Goal: Information Seeking & Learning: Learn about a topic

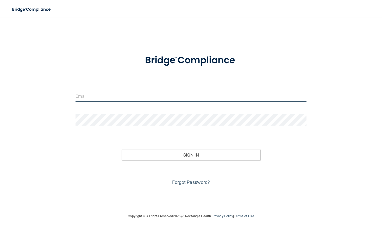
type input "[PERSON_NAME][EMAIL_ADDRESS][DOMAIN_NAME]"
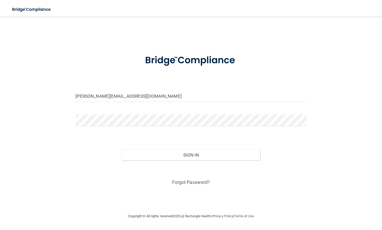
click at [183, 161] on div "Forgot Password?" at bounding box center [191, 174] width 239 height 26
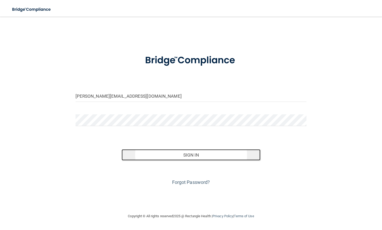
click at [183, 159] on button "Sign In" at bounding box center [191, 154] width 139 height 11
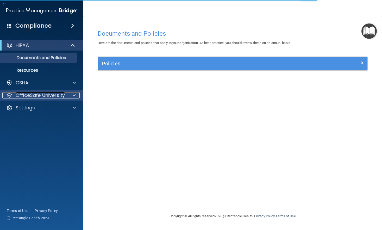
click at [74, 94] on span at bounding box center [74, 95] width 3 height 6
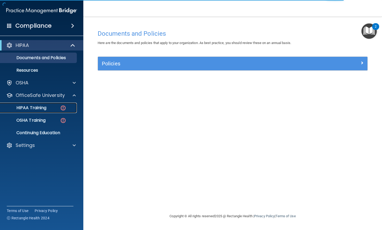
click at [53, 108] on div "HIPAA Training" at bounding box center [38, 107] width 71 height 5
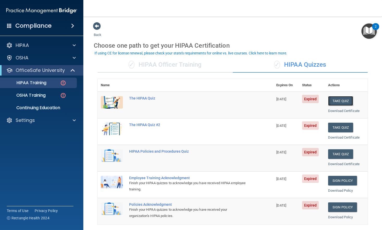
click at [342, 101] on button "Take Quiz" at bounding box center [340, 101] width 25 height 10
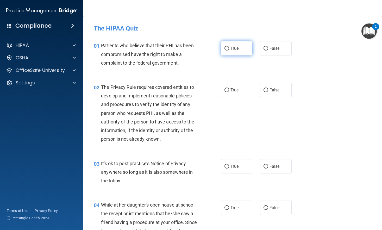
click at [246, 45] on label "True" at bounding box center [237, 48] width 32 height 14
click at [229, 47] on input "True" at bounding box center [227, 49] width 5 height 4
radio input "true"
click at [238, 84] on label "True" at bounding box center [237, 90] width 32 height 14
click at [229, 88] on input "True" at bounding box center [227, 90] width 5 height 4
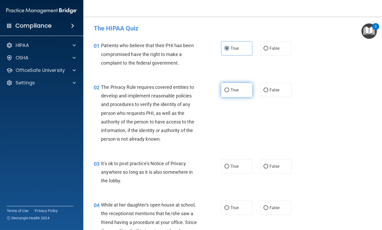
radio input "true"
click at [282, 158] on div "03 It's ok to post practice’s Notice of Privacy anywhere so long as it is also …" at bounding box center [233, 174] width 286 height 42
click at [282, 163] on label "False" at bounding box center [276, 166] width 32 height 14
click at [268, 165] on input "False" at bounding box center [266, 167] width 5 height 4
radio input "true"
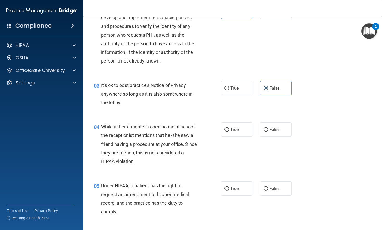
scroll to position [104, 0]
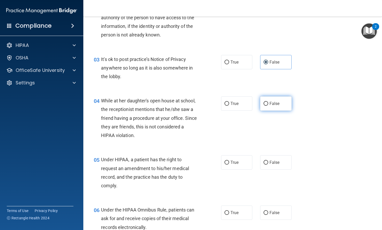
click at [277, 107] on label "False" at bounding box center [276, 103] width 32 height 14
click at [268, 106] on input "False" at bounding box center [266, 104] width 5 height 4
radio input "true"
click at [277, 163] on span "False" at bounding box center [275, 162] width 10 height 5
click at [268, 163] on input "False" at bounding box center [266, 163] width 5 height 4
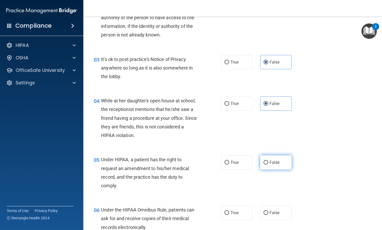
radio input "true"
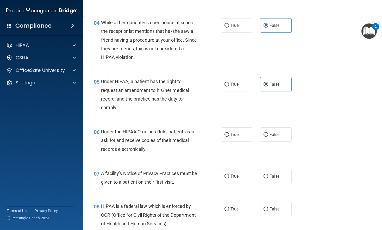
scroll to position [208, 0]
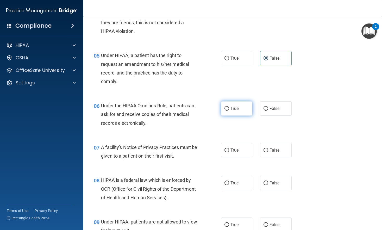
click at [228, 107] on label "True" at bounding box center [237, 108] width 32 height 14
click at [228, 107] on input "True" at bounding box center [227, 109] width 5 height 4
radio input "true"
click at [231, 148] on span "True" at bounding box center [235, 150] width 8 height 5
click at [229, 149] on input "True" at bounding box center [227, 151] width 5 height 4
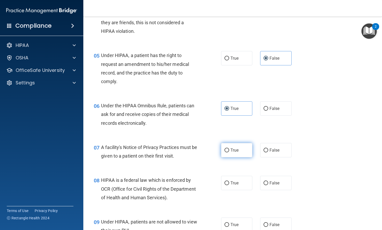
radio input "true"
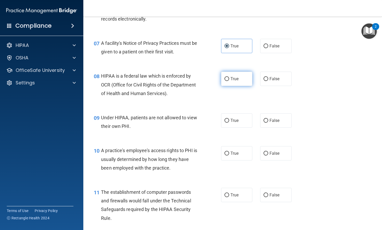
click at [232, 83] on label "True" at bounding box center [237, 79] width 32 height 14
click at [229, 81] on input "True" at bounding box center [227, 79] width 5 height 4
radio input "true"
click at [280, 130] on div "09 Under HIPAA, patients are not allowed to view their own PHI. True False" at bounding box center [233, 123] width 286 height 33
click at [280, 124] on label "False" at bounding box center [276, 120] width 32 height 14
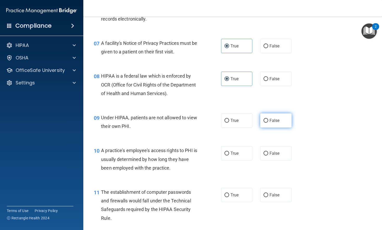
click at [268, 123] on input "False" at bounding box center [266, 121] width 5 height 4
radio input "true"
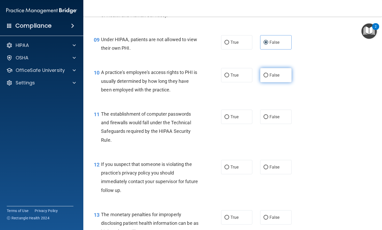
click at [277, 79] on label "False" at bounding box center [276, 75] width 32 height 14
click at [268, 77] on input "False" at bounding box center [266, 75] width 5 height 4
radio input "true"
click at [241, 115] on label "True" at bounding box center [237, 117] width 32 height 14
click at [229, 115] on input "True" at bounding box center [227, 117] width 5 height 4
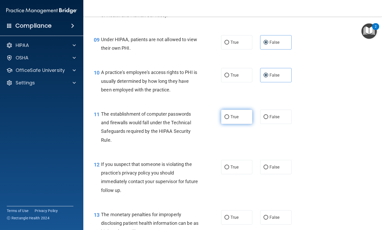
radio input "true"
click at [231, 167] on span "True" at bounding box center [235, 167] width 8 height 5
click at [229, 167] on input "True" at bounding box center [227, 167] width 5 height 4
radio input "true"
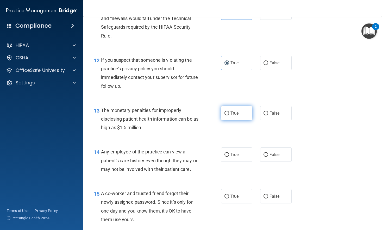
click at [243, 118] on label "True" at bounding box center [237, 113] width 32 height 14
click at [229, 115] on input "True" at bounding box center [227, 114] width 5 height 4
radio input "true"
click at [270, 153] on span "False" at bounding box center [275, 154] width 10 height 5
click at [268, 153] on input "False" at bounding box center [266, 155] width 5 height 4
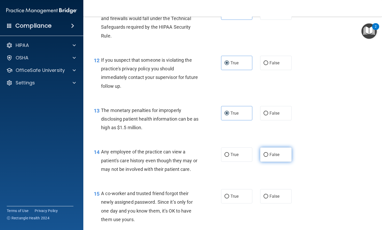
radio input "true"
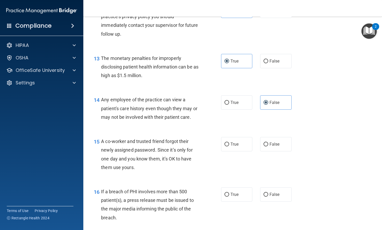
scroll to position [573, 0]
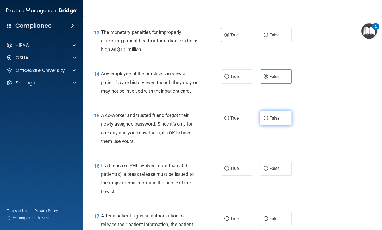
click at [287, 125] on label "False" at bounding box center [276, 118] width 32 height 14
click at [268, 120] on input "False" at bounding box center [266, 118] width 5 height 4
radio input "true"
click at [234, 167] on span "True" at bounding box center [235, 168] width 8 height 5
click at [229, 167] on input "True" at bounding box center [227, 169] width 5 height 4
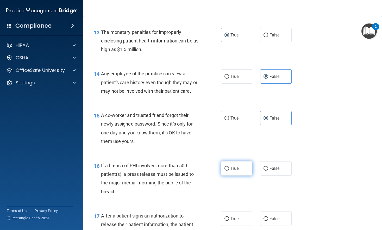
radio input "true"
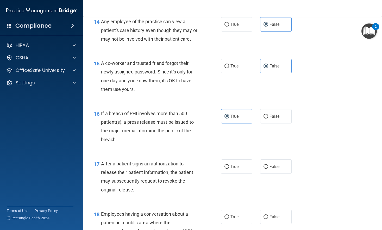
scroll to position [678, 0]
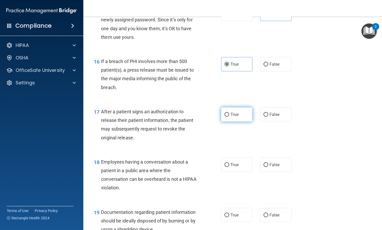
click at [225, 113] on input "True" at bounding box center [227, 115] width 5 height 4
radio input "true"
click at [272, 165] on span "False" at bounding box center [275, 164] width 10 height 5
click at [268, 165] on input "False" at bounding box center [266, 165] width 5 height 4
radio input "true"
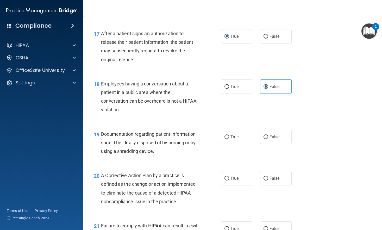
scroll to position [782, 0]
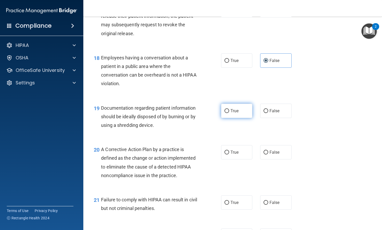
click at [237, 110] on label "True" at bounding box center [237, 111] width 32 height 14
click at [229, 110] on input "True" at bounding box center [227, 111] width 5 height 4
radio input "true"
click at [232, 152] on span "True" at bounding box center [235, 152] width 8 height 5
click at [229, 152] on input "True" at bounding box center [227, 153] width 5 height 4
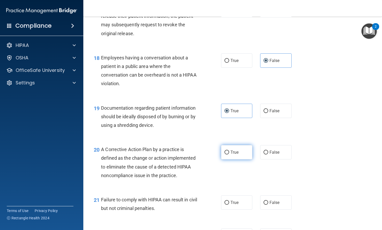
radio input "true"
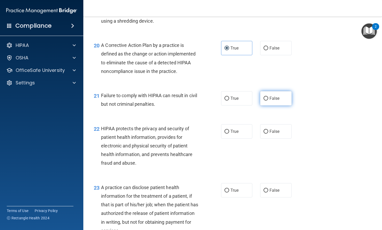
click at [280, 101] on label "False" at bounding box center [276, 98] width 32 height 14
click at [268, 101] on input "False" at bounding box center [266, 99] width 5 height 4
radio input "true"
click at [234, 136] on label "True" at bounding box center [237, 131] width 32 height 14
click at [229, 134] on input "True" at bounding box center [227, 132] width 5 height 4
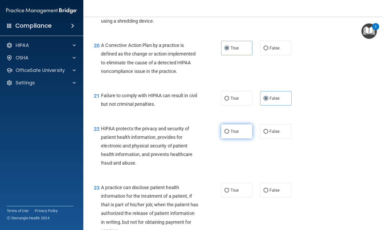
radio input "true"
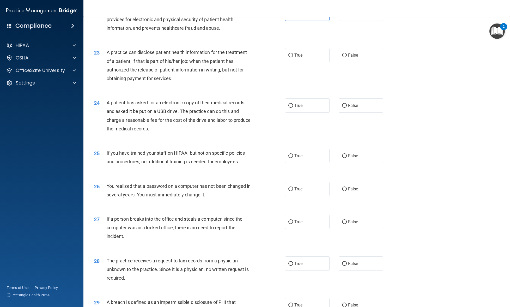
scroll to position [747, 0]
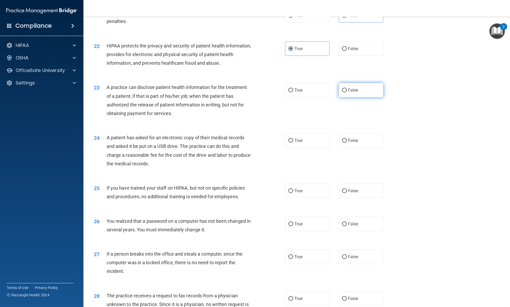
click at [348, 93] on span "False" at bounding box center [353, 90] width 10 height 5
click at [346, 92] on input "False" at bounding box center [344, 90] width 5 height 4
radio input "true"
click at [300, 148] on label "True" at bounding box center [307, 140] width 45 height 14
click at [293, 143] on input "True" at bounding box center [290, 141] width 5 height 4
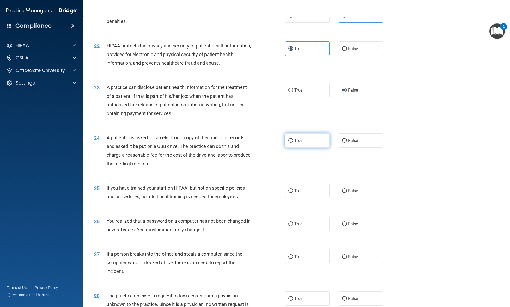
radio input "true"
click at [345, 198] on label "False" at bounding box center [361, 190] width 45 height 14
click at [345, 193] on input "False" at bounding box center [344, 191] width 5 height 4
radio input "true"
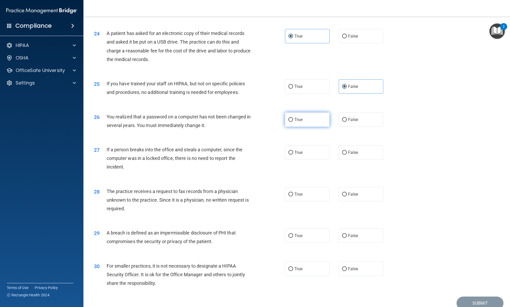
click at [302, 127] on label "True" at bounding box center [307, 119] width 45 height 14
click at [293, 122] on input "True" at bounding box center [290, 120] width 5 height 4
radio input "true"
click at [367, 159] on label "False" at bounding box center [361, 152] width 45 height 14
click at [347, 155] on input "False" at bounding box center [344, 153] width 5 height 4
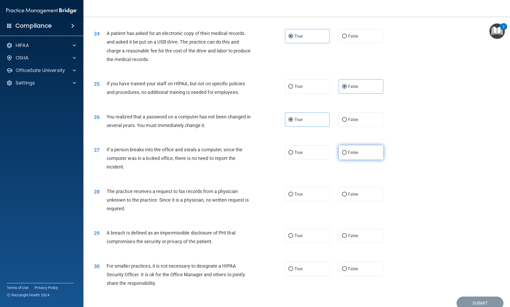
radio input "true"
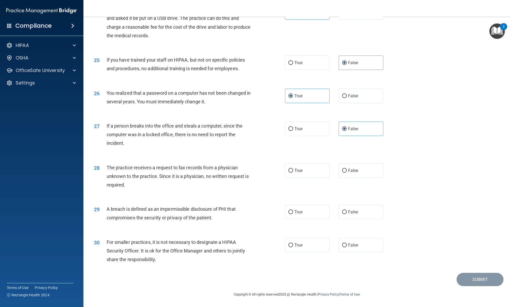
scroll to position [909, 0]
click at [348, 171] on span "False" at bounding box center [353, 170] width 10 height 5
click at [347, 171] on input "False" at bounding box center [344, 171] width 5 height 4
radio input "true"
click at [310, 209] on label "True" at bounding box center [307, 212] width 45 height 14
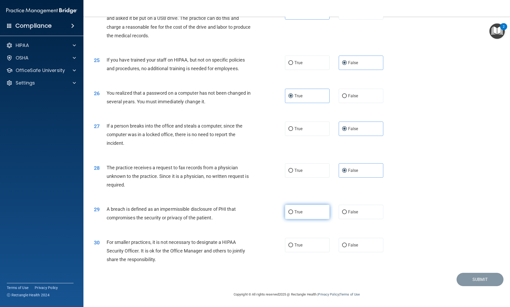
click at [293, 210] on input "True" at bounding box center [290, 212] width 5 height 4
radio input "true"
click at [356, 230] on label "False" at bounding box center [361, 245] width 45 height 14
click at [347, 230] on input "False" at bounding box center [344, 245] width 5 height 4
radio input "true"
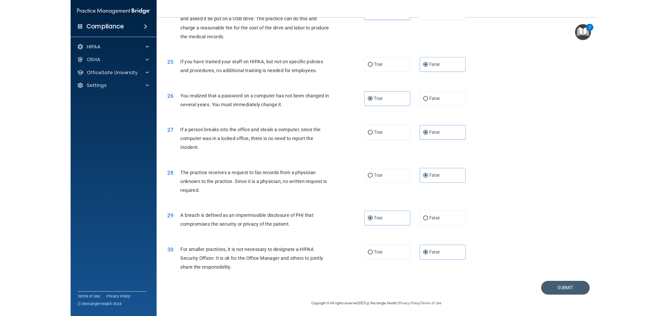
scroll to position [761, 0]
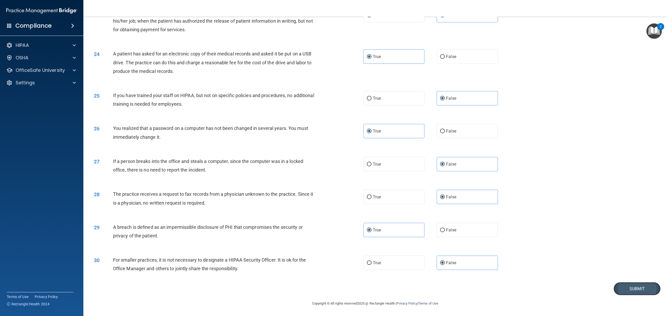
click at [382, 230] on button "Submit" at bounding box center [637, 288] width 47 height 13
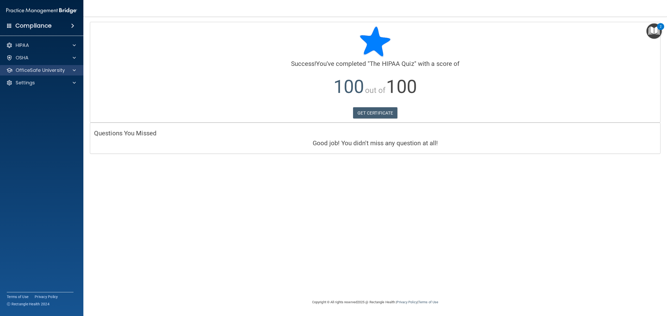
click at [67, 74] on div "OfficeSafe University" at bounding box center [42, 70] width 84 height 10
click at [65, 70] on div "OfficeSafe University" at bounding box center [34, 70] width 65 height 6
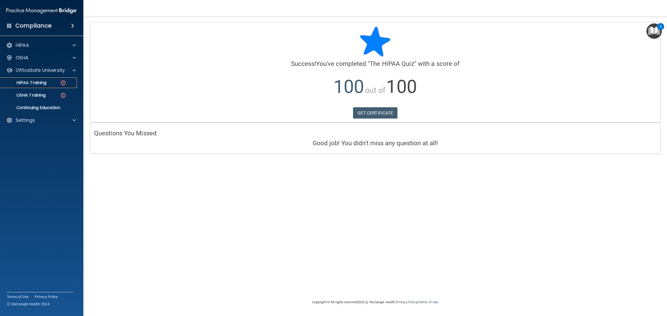
click at [45, 82] on p "HIPAA Training" at bounding box center [24, 82] width 43 height 5
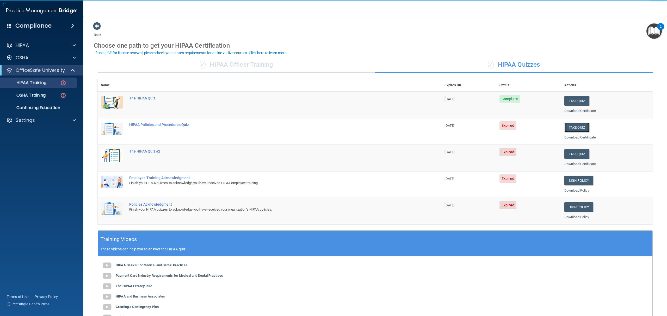
click at [382, 128] on button "Take Quiz" at bounding box center [576, 128] width 25 height 10
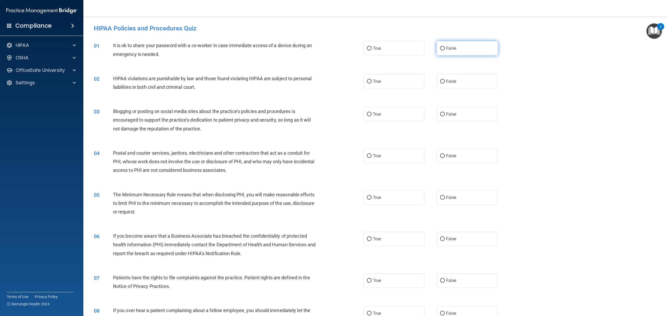
click at [382, 45] on label "False" at bounding box center [467, 48] width 61 height 14
click at [382, 47] on input "False" at bounding box center [442, 49] width 5 height 4
radio input "true"
click at [373, 84] on label "True" at bounding box center [394, 81] width 61 height 14
click at [372, 84] on input "True" at bounding box center [369, 82] width 5 height 4
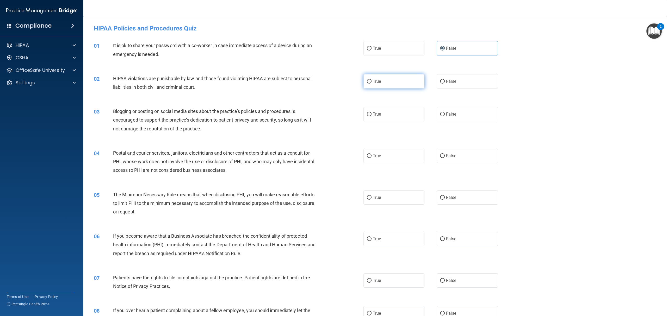
radio input "true"
click at [382, 111] on label "False" at bounding box center [467, 114] width 61 height 14
click at [382, 113] on input "False" at bounding box center [442, 115] width 5 height 4
radio input "true"
click at [382, 152] on label "True" at bounding box center [394, 156] width 61 height 14
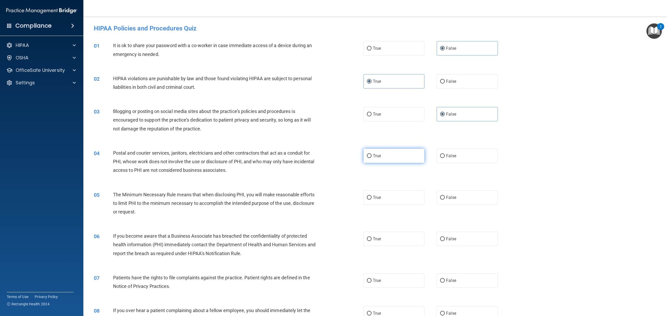
click at [372, 154] on input "True" at bounding box center [369, 156] width 5 height 4
radio input "true"
click at [382, 193] on label "True" at bounding box center [394, 198] width 61 height 14
click at [372, 196] on input "True" at bounding box center [369, 198] width 5 height 4
radio input "true"
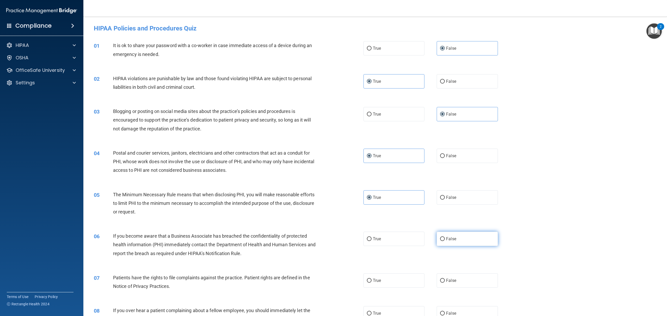
click at [382, 230] on span "False" at bounding box center [451, 239] width 10 height 5
click at [382, 230] on input "False" at bounding box center [442, 239] width 5 height 4
radio input "true"
click at [382, 230] on label "False" at bounding box center [467, 281] width 61 height 14
click at [382, 230] on input "False" at bounding box center [442, 281] width 5 height 4
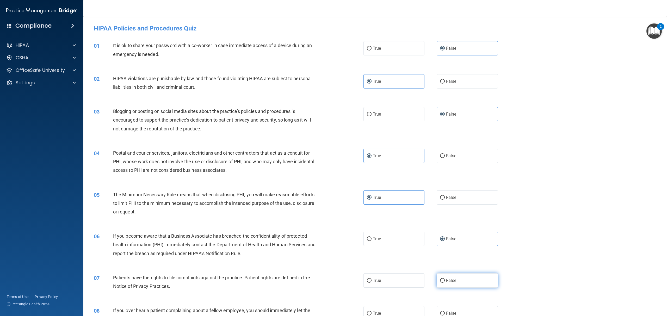
radio input "true"
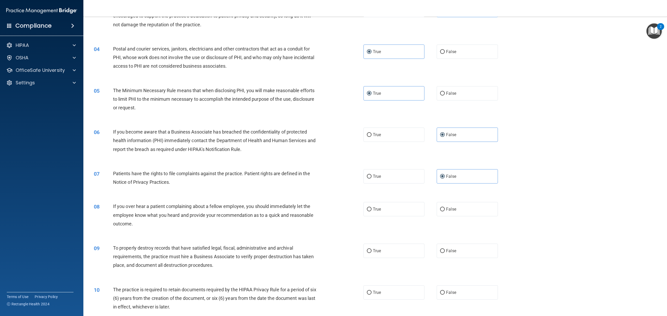
scroll to position [139, 0]
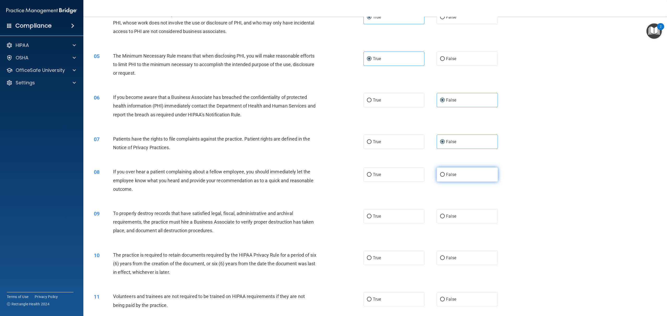
click at [382, 175] on label "False" at bounding box center [467, 175] width 61 height 14
click at [382, 175] on input "False" at bounding box center [442, 175] width 5 height 4
radio input "true"
click at [382, 220] on label "False" at bounding box center [467, 216] width 61 height 14
click at [382, 219] on input "False" at bounding box center [442, 217] width 5 height 4
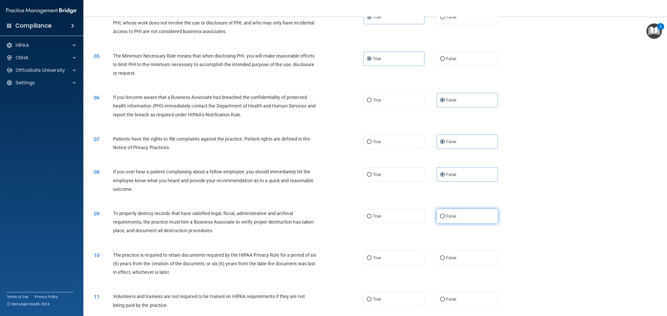
radio input "true"
click at [382, 230] on label "True" at bounding box center [394, 258] width 61 height 14
click at [372, 230] on input "True" at bounding box center [369, 258] width 5 height 4
radio input "true"
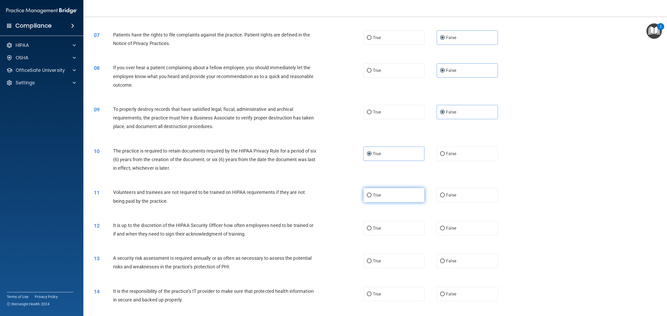
click at [382, 196] on label "True" at bounding box center [394, 195] width 61 height 14
click at [372, 196] on input "True" at bounding box center [369, 196] width 5 height 4
radio input "true"
click at [382, 221] on label "True" at bounding box center [394, 228] width 61 height 14
click at [372, 227] on input "True" at bounding box center [369, 229] width 5 height 4
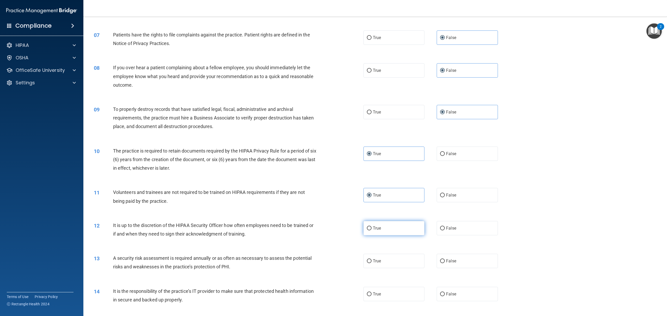
radio input "true"
click at [382, 230] on label "False" at bounding box center [467, 261] width 61 height 14
click at [382, 230] on input "False" at bounding box center [442, 262] width 5 height 4
radio input "true"
click at [382, 230] on label "False" at bounding box center [467, 294] width 61 height 14
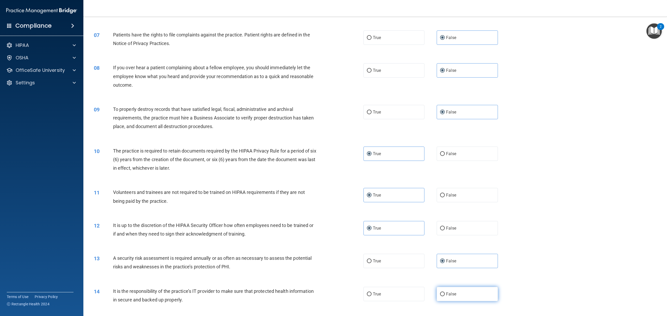
click at [382, 230] on input "False" at bounding box center [442, 295] width 5 height 4
radio input "true"
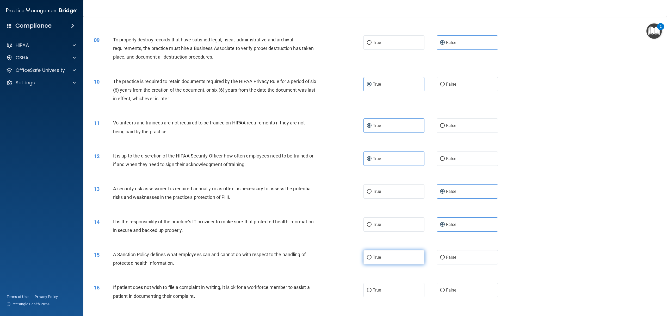
click at [382, 230] on label "True" at bounding box center [394, 257] width 61 height 14
click at [372, 230] on input "True" at bounding box center [369, 258] width 5 height 4
radio input "true"
click at [382, 230] on label "True" at bounding box center [394, 290] width 61 height 14
click at [372, 230] on input "True" at bounding box center [369, 291] width 5 height 4
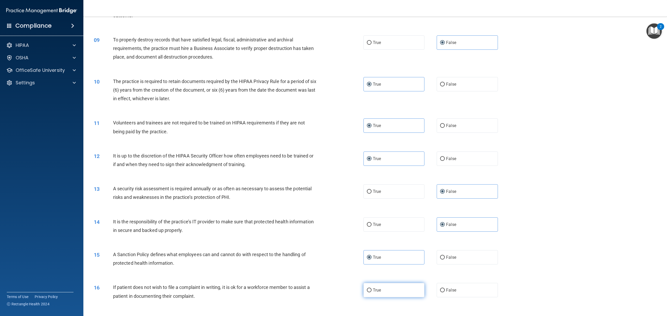
radio input "true"
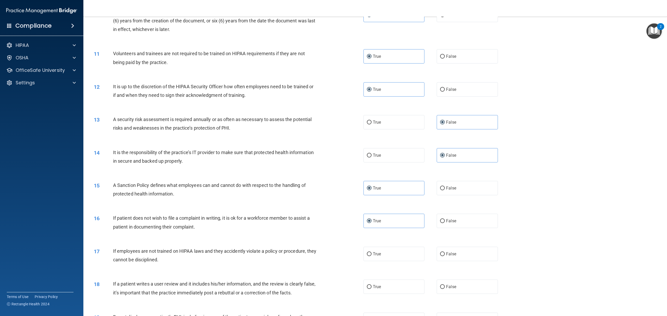
scroll to position [417, 0]
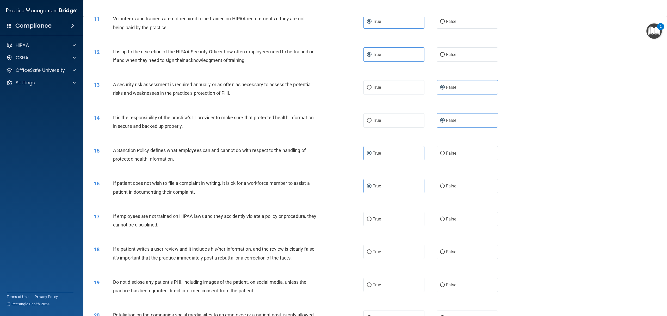
click at [382, 226] on div "17 If employees are not trained on HIPAA laws and they accidently violate a pol…" at bounding box center [375, 222] width 571 height 33
click at [382, 223] on label "True" at bounding box center [394, 219] width 61 height 14
click at [372, 222] on input "True" at bounding box center [369, 220] width 5 height 4
radio input "true"
click at [382, 230] on div "18 If a patient writes a user review and it includes his/her information, and t…" at bounding box center [375, 254] width 571 height 33
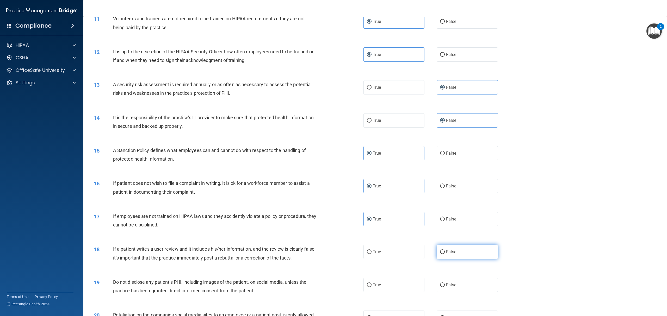
click at [382, 230] on label "False" at bounding box center [467, 252] width 61 height 14
click at [382, 230] on input "False" at bounding box center [442, 252] width 5 height 4
radio input "true"
click at [382, 230] on label "False" at bounding box center [467, 285] width 61 height 14
click at [382, 230] on input "False" at bounding box center [442, 286] width 5 height 4
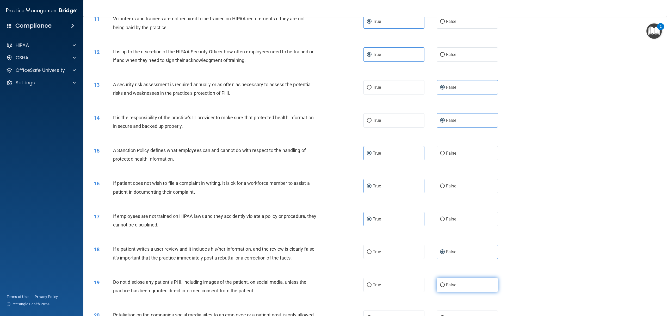
radio input "true"
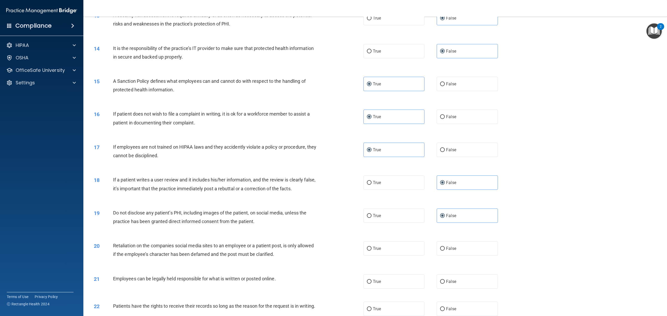
scroll to position [521, 0]
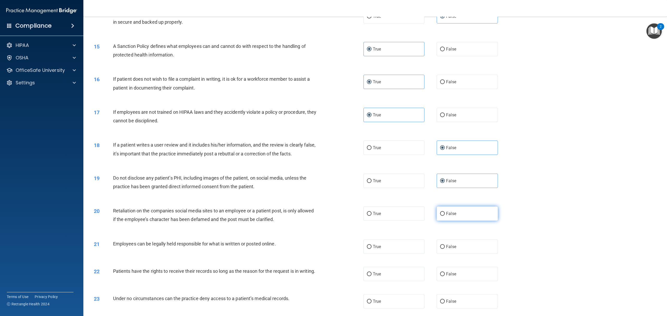
click at [382, 217] on label "False" at bounding box center [467, 214] width 61 height 14
click at [382, 216] on input "False" at bounding box center [442, 214] width 5 height 4
radio input "true"
click at [382, 230] on label "True" at bounding box center [394, 247] width 61 height 14
click at [372, 230] on input "True" at bounding box center [369, 247] width 5 height 4
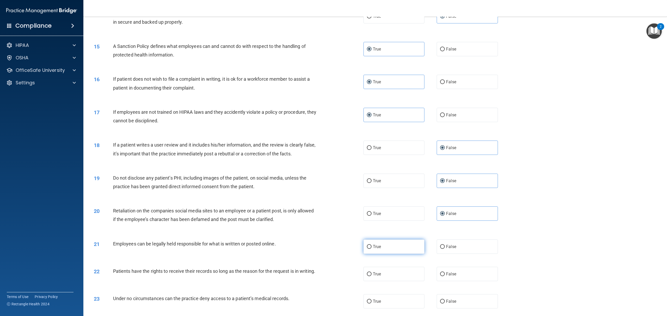
radio input "true"
click at [382, 230] on label "True" at bounding box center [394, 274] width 61 height 14
click at [372, 230] on input "True" at bounding box center [369, 275] width 5 height 4
radio input "true"
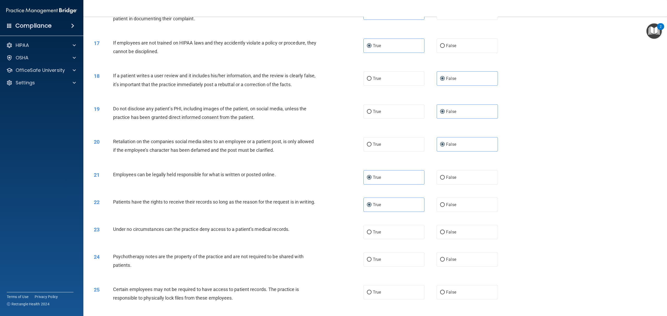
scroll to position [625, 0]
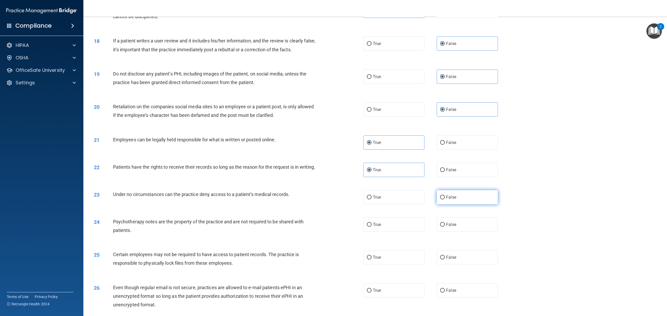
click at [382, 200] on span "False" at bounding box center [451, 197] width 10 height 5
click at [382, 200] on input "False" at bounding box center [442, 198] width 5 height 4
radio input "true"
click at [382, 227] on label "False" at bounding box center [467, 225] width 61 height 14
click at [382, 227] on input "False" at bounding box center [442, 225] width 5 height 4
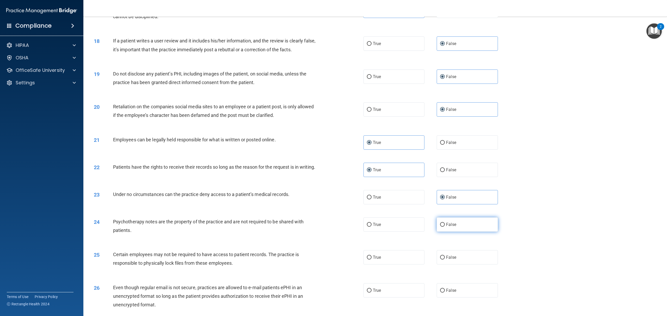
radio input "true"
click at [382, 230] on label "True" at bounding box center [394, 257] width 61 height 14
click at [372, 230] on input "True" at bounding box center [369, 258] width 5 height 4
radio input "true"
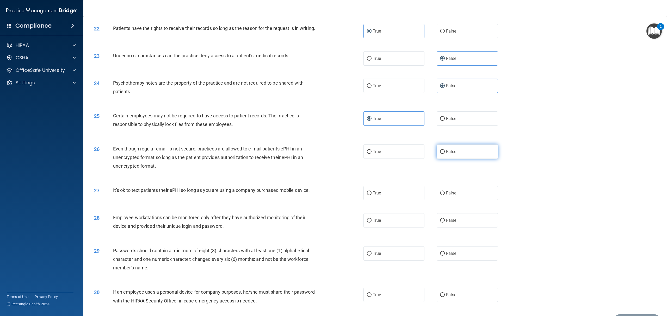
click at [382, 159] on label "False" at bounding box center [467, 152] width 61 height 14
click at [382, 154] on input "False" at bounding box center [442, 152] width 5 height 4
radio input "true"
click at [382, 196] on label "False" at bounding box center [467, 193] width 61 height 14
click at [382, 195] on input "False" at bounding box center [442, 194] width 5 height 4
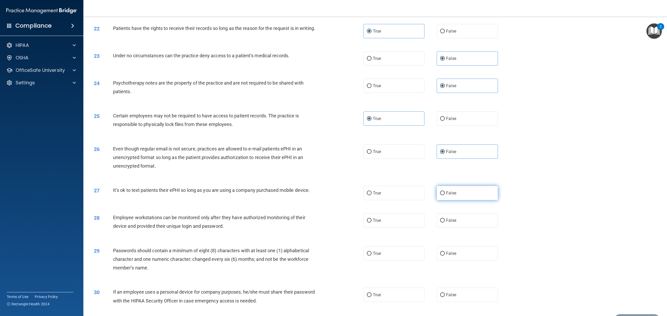
radio input "true"
click at [382, 223] on label "True" at bounding box center [394, 220] width 61 height 14
click at [372, 223] on input "True" at bounding box center [369, 221] width 5 height 4
radio input "true"
click at [382, 230] on label "True" at bounding box center [394, 254] width 61 height 14
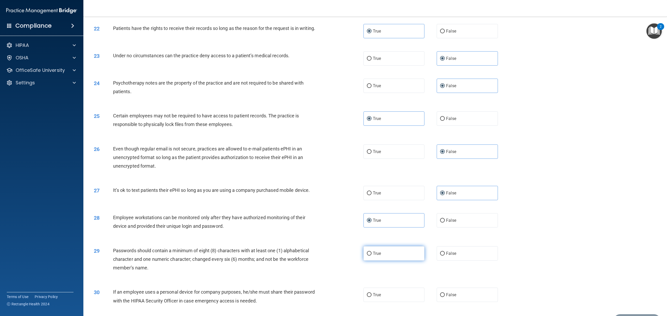
click at [372, 230] on input "True" at bounding box center [369, 254] width 5 height 4
radio input "true"
click at [382, 230] on label "True" at bounding box center [394, 295] width 61 height 14
click at [372, 230] on input "True" at bounding box center [369, 295] width 5 height 4
radio input "true"
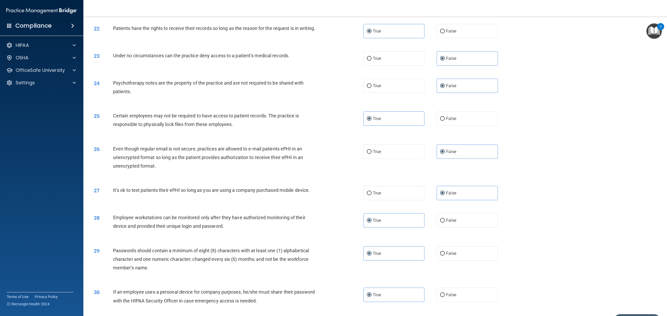
scroll to position [802, 0]
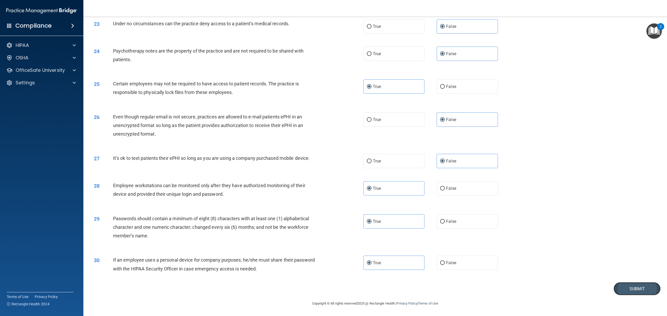
click at [382, 230] on button "Submit" at bounding box center [637, 288] width 47 height 13
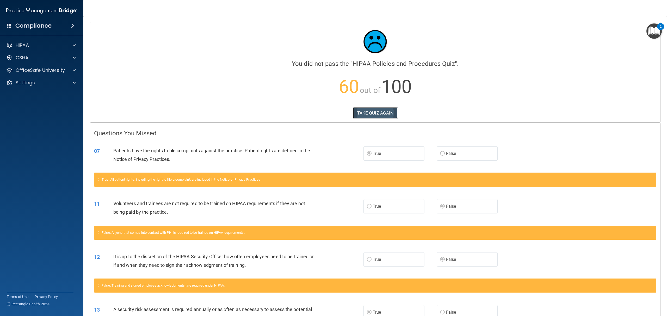
click at [379, 114] on button "TAKE QUIZ AGAIN" at bounding box center [375, 112] width 45 height 11
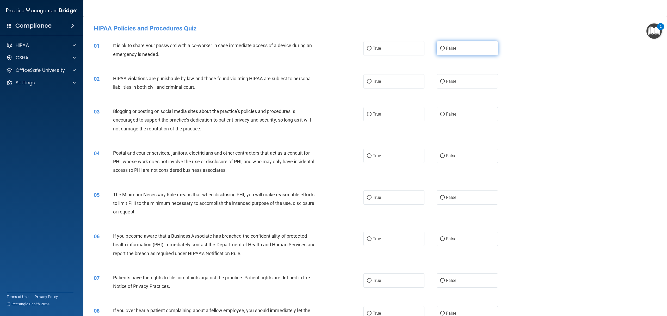
click at [382, 46] on label "False" at bounding box center [467, 48] width 61 height 14
click at [382, 47] on input "False" at bounding box center [442, 49] width 5 height 4
radio input "true"
click at [374, 83] on span "True" at bounding box center [377, 81] width 8 height 5
click at [372, 83] on input "True" at bounding box center [369, 82] width 5 height 4
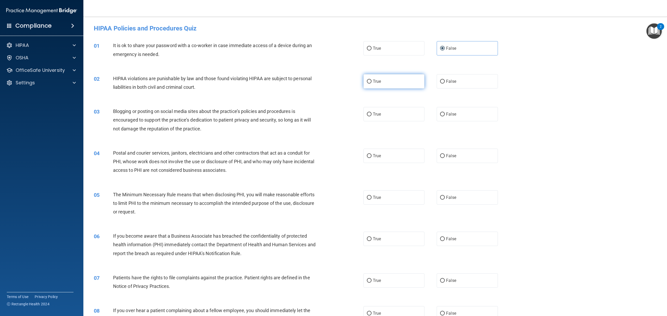
radio input "true"
click at [382, 111] on label "False" at bounding box center [467, 114] width 61 height 14
click at [382, 113] on input "False" at bounding box center [442, 115] width 5 height 4
radio input "true"
click at [382, 149] on label "True" at bounding box center [394, 156] width 61 height 14
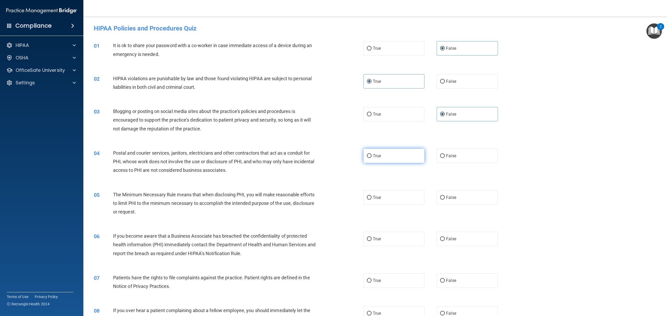
click at [372, 154] on input "True" at bounding box center [369, 156] width 5 height 4
radio input "true"
click at [382, 199] on label "True" at bounding box center [394, 198] width 61 height 14
click at [372, 199] on input "True" at bounding box center [369, 198] width 5 height 4
radio input "true"
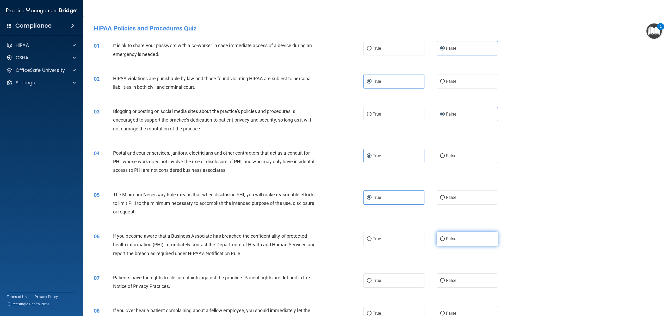
click at [382, 230] on label "False" at bounding box center [467, 239] width 61 height 14
click at [382, 230] on input "False" at bounding box center [442, 239] width 5 height 4
radio input "true"
click at [382, 230] on label "True" at bounding box center [394, 281] width 61 height 14
click at [372, 230] on input "True" at bounding box center [369, 281] width 5 height 4
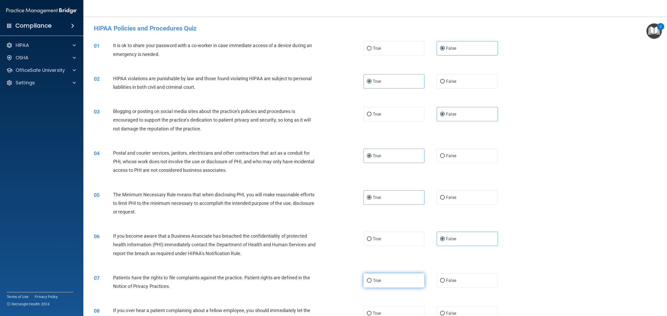
radio input "true"
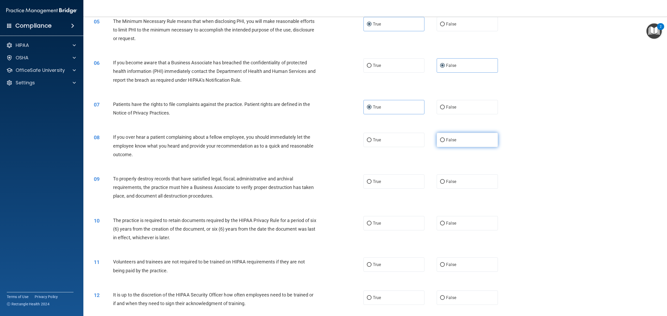
click at [382, 142] on label "False" at bounding box center [467, 140] width 61 height 14
click at [382, 142] on input "False" at bounding box center [442, 140] width 5 height 4
radio input "true"
click at [382, 178] on label "False" at bounding box center [467, 182] width 61 height 14
click at [382, 180] on input "False" at bounding box center [442, 182] width 5 height 4
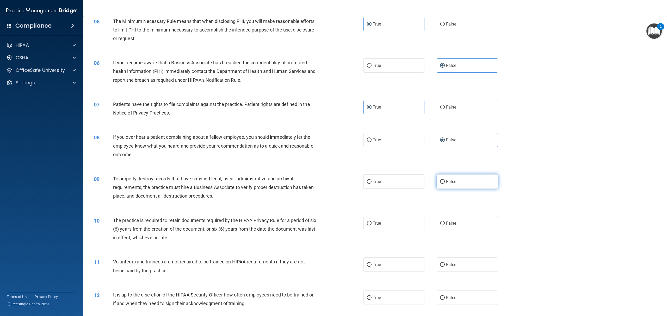
radio input "true"
click at [380, 223] on label "True" at bounding box center [394, 223] width 61 height 14
click at [372, 223] on input "True" at bounding box center [369, 224] width 5 height 4
radio input "true"
click at [382, 230] on span "False" at bounding box center [451, 264] width 10 height 5
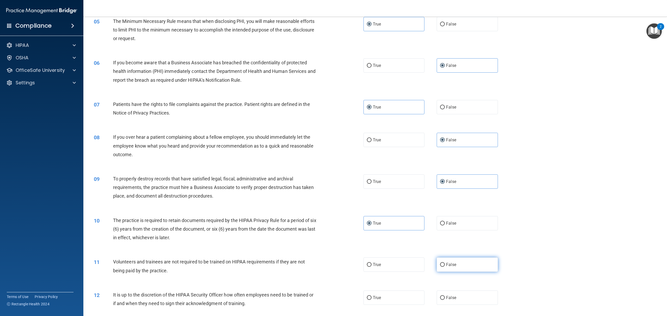
click at [382, 230] on input "False" at bounding box center [442, 265] width 5 height 4
radio input "true"
click at [382, 230] on label "False" at bounding box center [467, 298] width 61 height 14
click at [382, 230] on input "False" at bounding box center [442, 298] width 5 height 4
radio input "true"
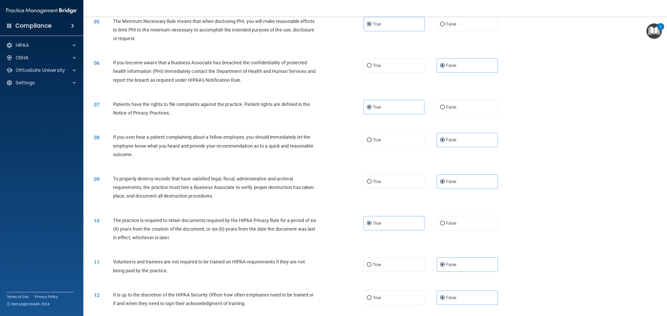
scroll to position [278, 0]
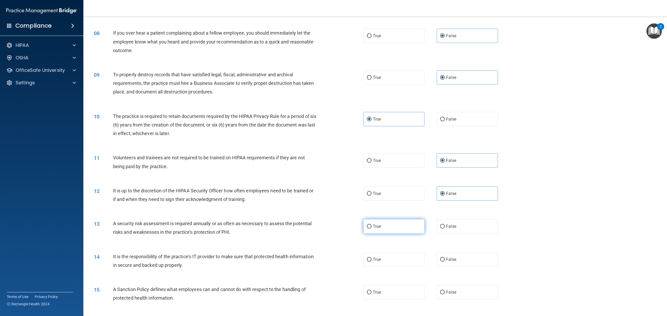
click at [380, 224] on label "True" at bounding box center [394, 226] width 61 height 14
click at [372, 225] on input "True" at bounding box center [369, 227] width 5 height 4
radio input "true"
click at [382, 230] on span "False" at bounding box center [451, 259] width 10 height 5
click at [382, 230] on input "False" at bounding box center [442, 260] width 5 height 4
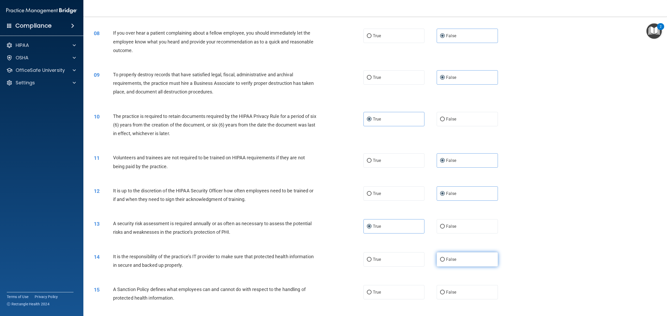
radio input "true"
click at [382, 230] on label "False" at bounding box center [467, 292] width 61 height 14
click at [382, 230] on input "False" at bounding box center [442, 293] width 5 height 4
radio input "true"
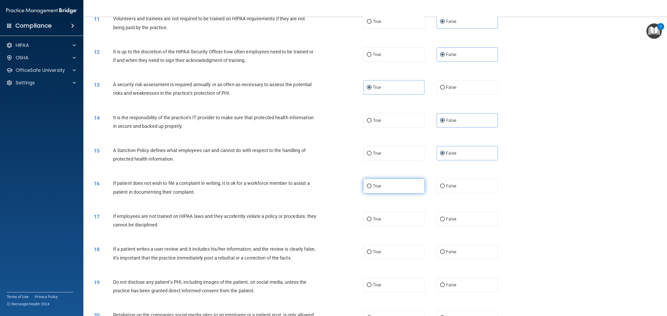
click at [382, 185] on label "True" at bounding box center [394, 186] width 61 height 14
click at [372, 185] on input "True" at bounding box center [369, 187] width 5 height 4
radio input "true"
click at [382, 225] on label "False" at bounding box center [467, 219] width 61 height 14
click at [382, 222] on input "False" at bounding box center [442, 220] width 5 height 4
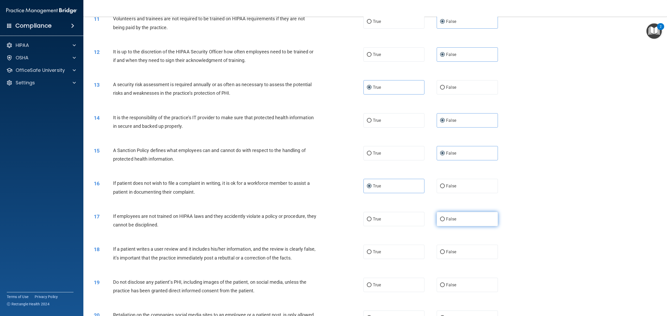
radio input "true"
click at [382, 230] on label "False" at bounding box center [467, 252] width 61 height 14
click at [382, 230] on input "False" at bounding box center [442, 252] width 5 height 4
radio input "true"
click at [368, 230] on label "True" at bounding box center [394, 285] width 61 height 14
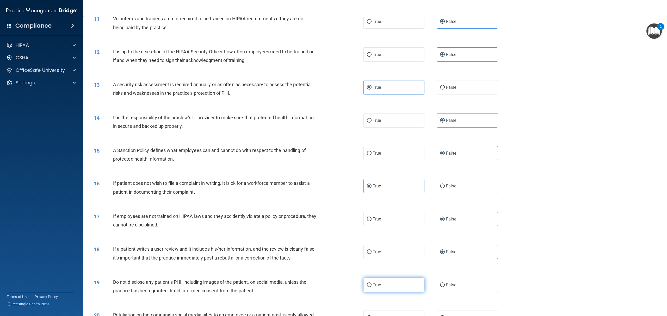
click at [368, 230] on input "True" at bounding box center [369, 286] width 5 height 4
radio input "true"
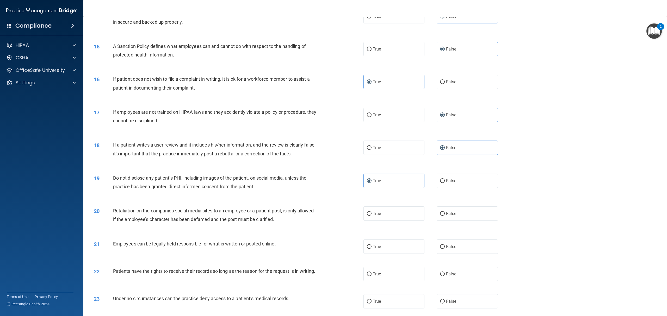
scroll to position [625, 0]
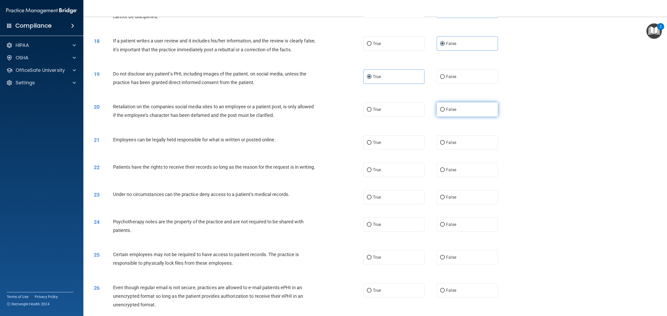
click at [382, 110] on span "False" at bounding box center [451, 109] width 10 height 5
click at [382, 110] on input "False" at bounding box center [442, 110] width 5 height 4
radio input "true"
click at [382, 143] on label "True" at bounding box center [394, 143] width 61 height 14
click at [372, 143] on input "True" at bounding box center [369, 143] width 5 height 4
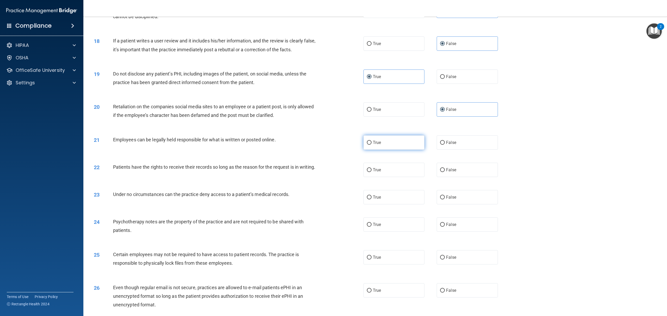
radio input "true"
click at [382, 164] on label "False" at bounding box center [467, 170] width 61 height 14
click at [382, 168] on input "False" at bounding box center [442, 170] width 5 height 4
radio input "true"
click at [382, 198] on label "False" at bounding box center [467, 197] width 61 height 14
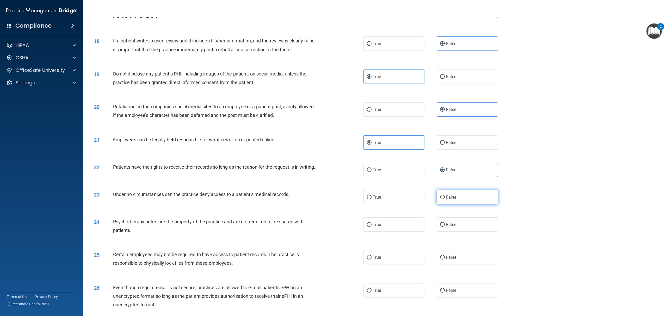
click at [382, 198] on input "False" at bounding box center [442, 198] width 5 height 4
radio input "true"
click at [382, 226] on label "True" at bounding box center [394, 225] width 61 height 14
click at [372, 226] on input "True" at bounding box center [369, 225] width 5 height 4
radio input "true"
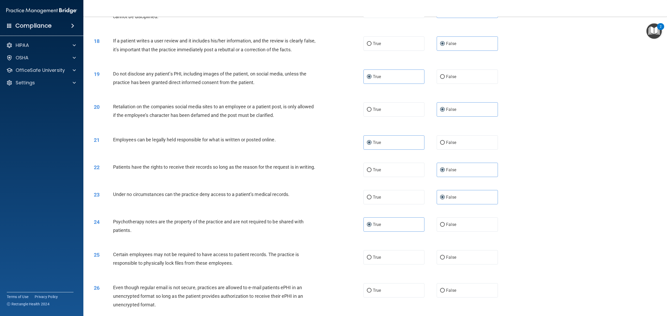
click at [380, 230] on div "25 Certain employees may not be required to have access to patient records. The…" at bounding box center [375, 260] width 571 height 33
click at [382, 230] on label "True" at bounding box center [394, 257] width 61 height 14
click at [372, 230] on input "True" at bounding box center [369, 258] width 5 height 4
radio input "true"
click at [380, 230] on label "True" at bounding box center [394, 291] width 61 height 14
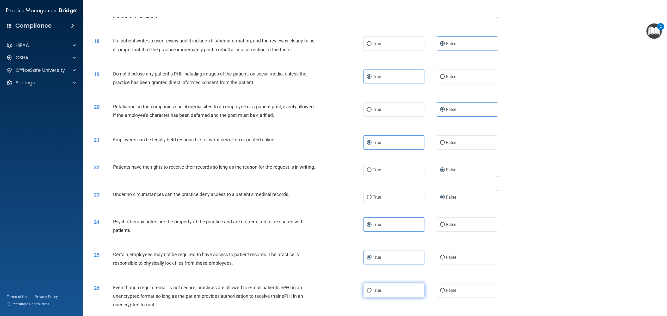
click at [372, 230] on input "True" at bounding box center [369, 291] width 5 height 4
radio input "true"
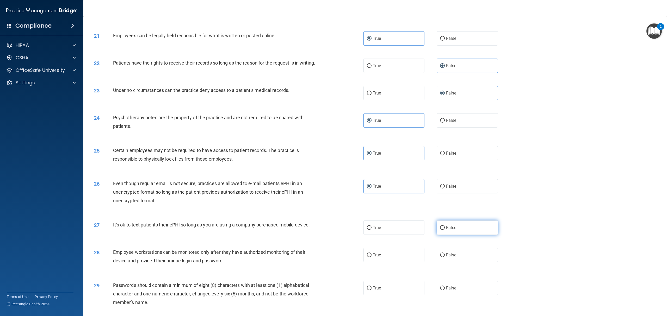
click at [382, 230] on label "False" at bounding box center [467, 228] width 61 height 14
click at [382, 230] on input "False" at bounding box center [442, 228] width 5 height 4
radio input "true"
click at [382, 230] on label "False" at bounding box center [467, 255] width 61 height 14
click at [382, 230] on input "False" at bounding box center [442, 256] width 5 height 4
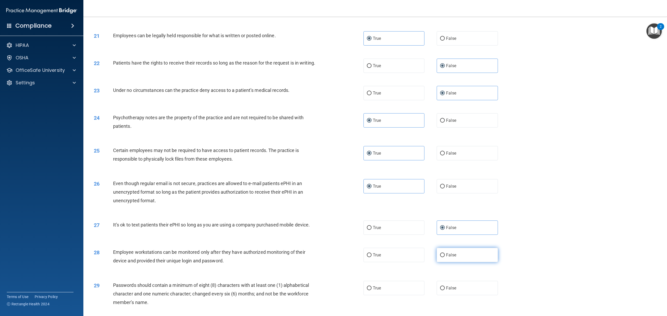
radio input "true"
click at [382, 230] on label "True" at bounding box center [394, 288] width 61 height 14
click at [372, 230] on input "True" at bounding box center [369, 289] width 5 height 4
radio input "true"
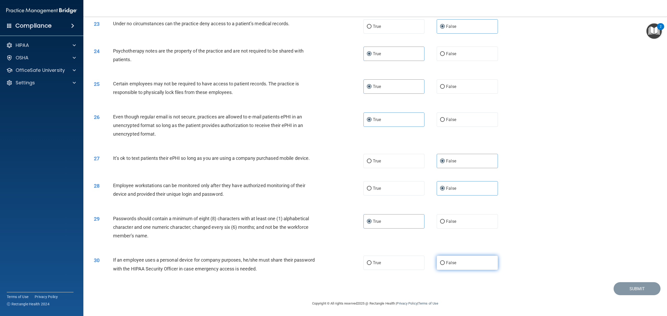
click at [382, 230] on label "False" at bounding box center [467, 263] width 61 height 14
click at [382, 230] on input "False" at bounding box center [442, 263] width 5 height 4
radio input "true"
click at [382, 230] on button "Submit" at bounding box center [637, 288] width 47 height 13
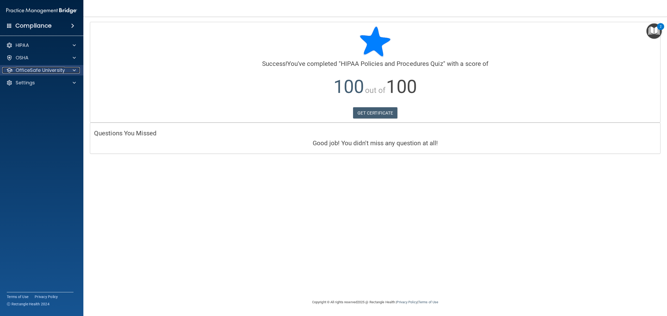
click at [67, 69] on div at bounding box center [73, 70] width 13 height 6
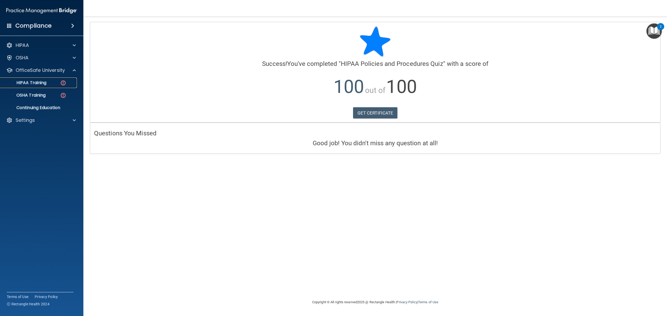
click at [47, 86] on link "HIPAA Training" at bounding box center [36, 83] width 82 height 10
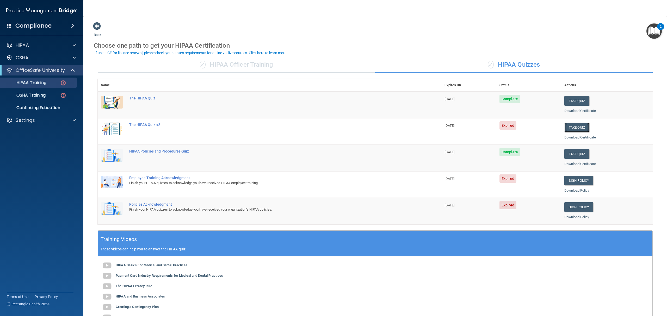
click at [382, 126] on button "Take Quiz" at bounding box center [576, 128] width 25 height 10
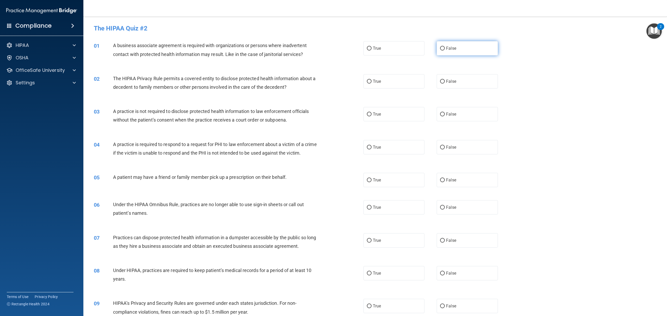
click at [382, 46] on label "False" at bounding box center [467, 48] width 61 height 14
click at [382, 47] on input "False" at bounding box center [442, 49] width 5 height 4
radio input "true"
click at [382, 81] on label "True" at bounding box center [394, 81] width 61 height 14
click at [372, 81] on input "True" at bounding box center [369, 82] width 5 height 4
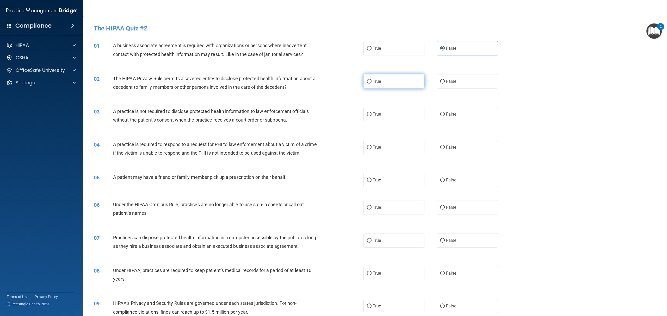
radio input "true"
click at [382, 118] on label "False" at bounding box center [467, 114] width 61 height 14
click at [382, 116] on input "False" at bounding box center [442, 115] width 5 height 4
radio input "true"
click at [382, 152] on label "True" at bounding box center [394, 147] width 61 height 14
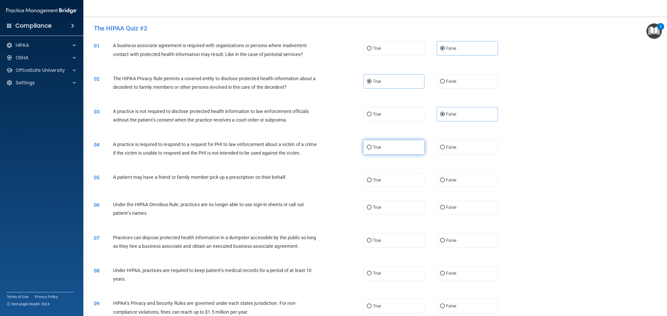
click at [372, 150] on input "True" at bounding box center [369, 148] width 5 height 4
radio input "true"
click at [382, 187] on label "True" at bounding box center [394, 180] width 61 height 14
click at [372, 182] on input "True" at bounding box center [369, 181] width 5 height 4
radio input "true"
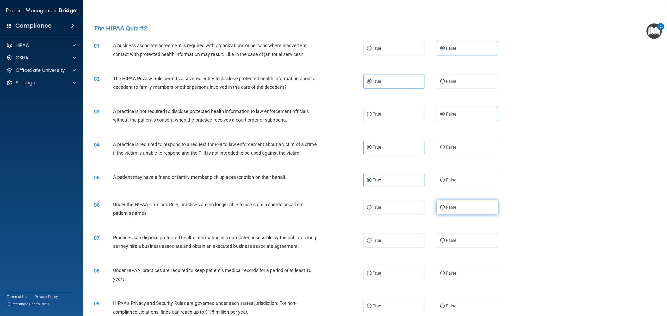
click at [382, 210] on label "False" at bounding box center [467, 207] width 61 height 14
click at [382, 210] on input "False" at bounding box center [442, 208] width 5 height 4
radio input "true"
click at [382, 230] on span "False" at bounding box center [451, 240] width 10 height 5
click at [382, 230] on input "False" at bounding box center [442, 241] width 5 height 4
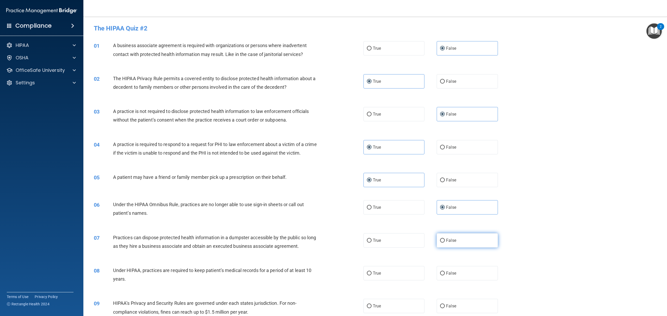
radio input "true"
drag, startPoint x: 449, startPoint y: 286, endPoint x: 450, endPoint y: 298, distance: 12.0
click at [382, 230] on label "False" at bounding box center [467, 273] width 61 height 14
click at [382, 230] on input "False" at bounding box center [442, 274] width 5 height 4
radio input "true"
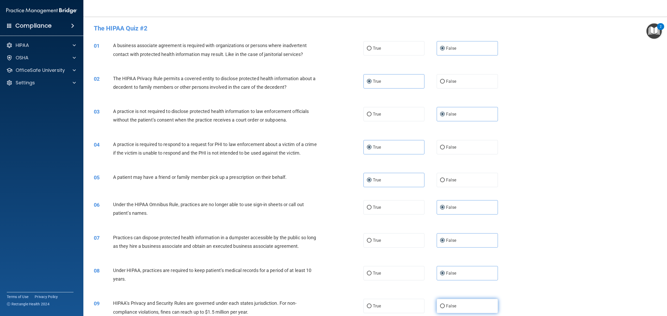
click at [382, 230] on span "False" at bounding box center [451, 306] width 10 height 5
click at [382, 230] on input "False" at bounding box center [442, 307] width 5 height 4
radio input "true"
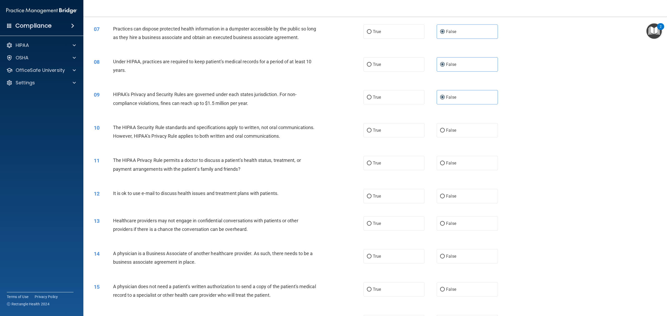
scroll to position [279, 0]
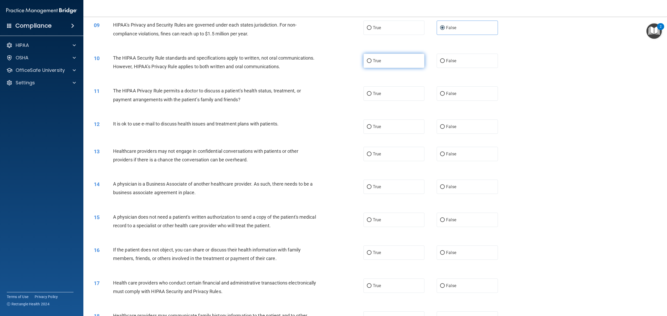
click at [380, 65] on label "True" at bounding box center [394, 61] width 61 height 14
click at [372, 63] on input "True" at bounding box center [369, 61] width 5 height 4
radio input "true"
click at [375, 101] on label "True" at bounding box center [394, 94] width 61 height 14
click at [372, 96] on input "True" at bounding box center [369, 94] width 5 height 4
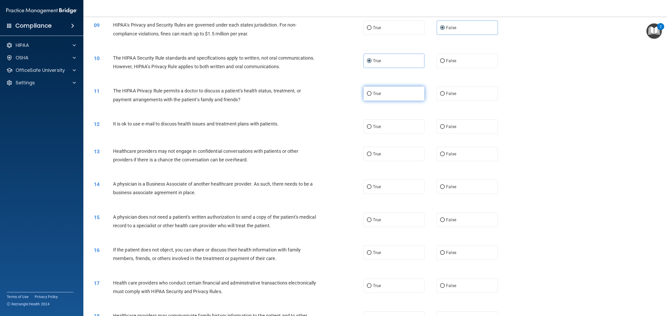
radio input "true"
click at [376, 134] on label "True" at bounding box center [394, 127] width 61 height 14
click at [372, 129] on input "True" at bounding box center [369, 127] width 5 height 4
radio input "true"
click at [382, 161] on label "False" at bounding box center [467, 154] width 61 height 14
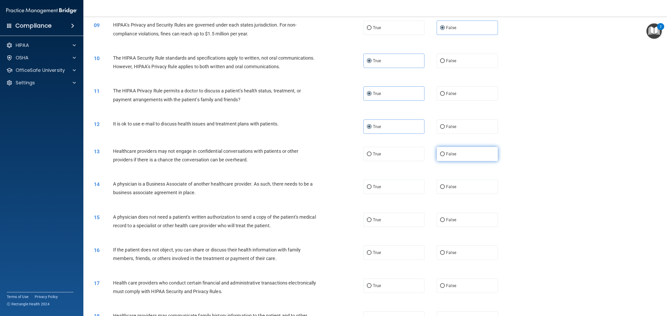
click at [382, 156] on input "False" at bounding box center [442, 154] width 5 height 4
radio input "true"
click at [382, 194] on label "False" at bounding box center [467, 187] width 61 height 14
click at [382, 189] on input "False" at bounding box center [442, 187] width 5 height 4
radio input "true"
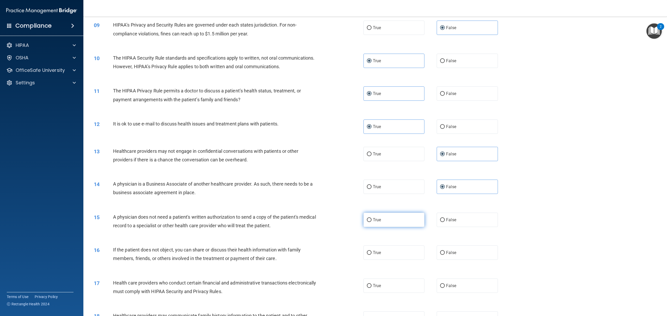
click at [382, 227] on label "True" at bounding box center [394, 220] width 61 height 14
click at [372, 222] on input "True" at bounding box center [369, 220] width 5 height 4
radio input "true"
click at [382, 230] on label "True" at bounding box center [394, 253] width 61 height 14
click at [372, 230] on input "True" at bounding box center [369, 253] width 5 height 4
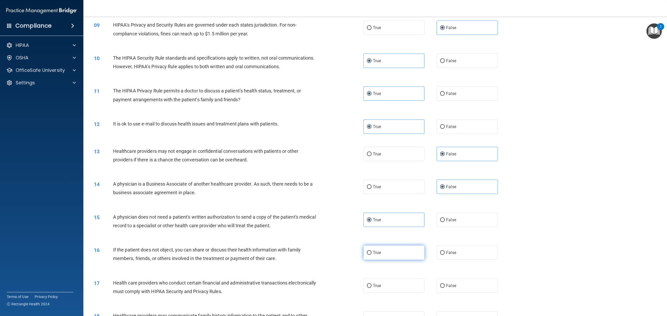
radio input "true"
click at [382, 230] on label "True" at bounding box center [394, 286] width 61 height 14
click at [372, 230] on input "True" at bounding box center [369, 286] width 5 height 4
radio input "true"
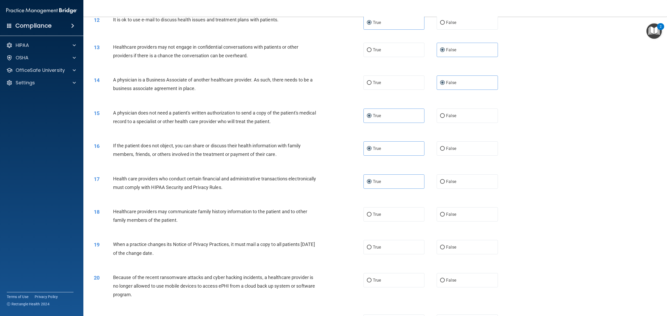
scroll to position [417, 0]
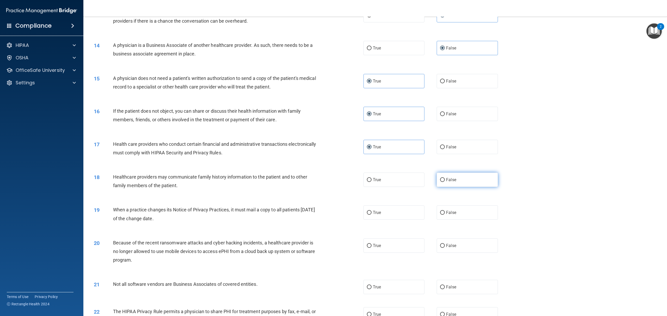
click at [382, 187] on label "False" at bounding box center [467, 180] width 61 height 14
click at [382, 182] on input "False" at bounding box center [442, 180] width 5 height 4
radio input "true"
click at [382, 220] on label "False" at bounding box center [467, 213] width 61 height 14
click at [382, 215] on input "False" at bounding box center [442, 213] width 5 height 4
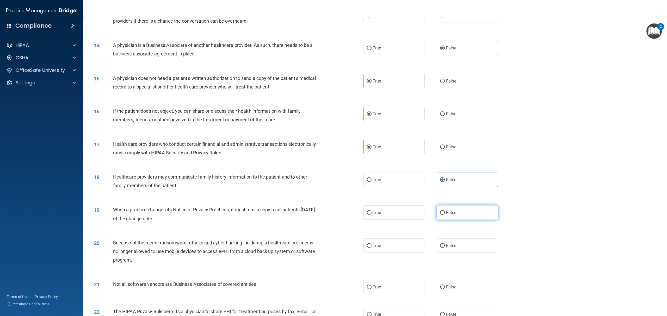
radio input "true"
click at [382, 230] on label "False" at bounding box center [467, 246] width 61 height 14
click at [382, 230] on input "False" at bounding box center [442, 246] width 5 height 4
radio input "true"
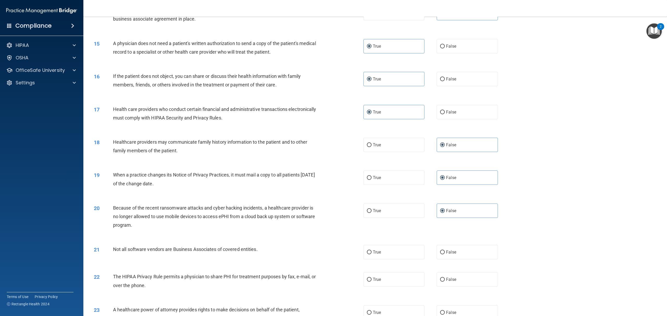
scroll to position [522, 0]
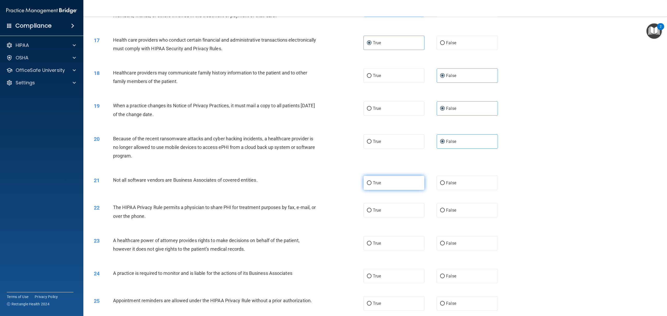
click at [373, 190] on label "True" at bounding box center [394, 183] width 61 height 14
click at [372, 185] on input "True" at bounding box center [369, 183] width 5 height 4
radio input "true"
click at [376, 218] on label "True" at bounding box center [394, 210] width 61 height 14
click at [372, 213] on input "True" at bounding box center [369, 211] width 5 height 4
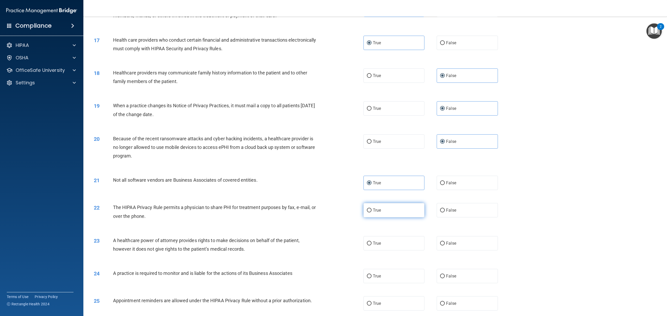
radio input "true"
click at [382, 230] on label "False" at bounding box center [467, 243] width 61 height 14
click at [382, 230] on input "False" at bounding box center [442, 244] width 5 height 4
radio input "true"
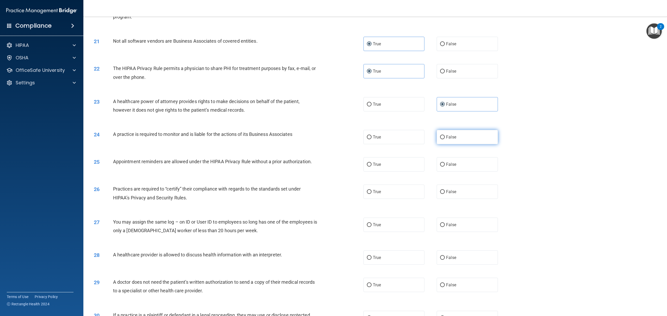
click at [382, 140] on span "False" at bounding box center [451, 137] width 10 height 5
click at [382, 139] on input "False" at bounding box center [442, 138] width 5 height 4
radio input "true"
click at [382, 172] on label "True" at bounding box center [394, 164] width 61 height 14
click at [372, 167] on input "True" at bounding box center [369, 165] width 5 height 4
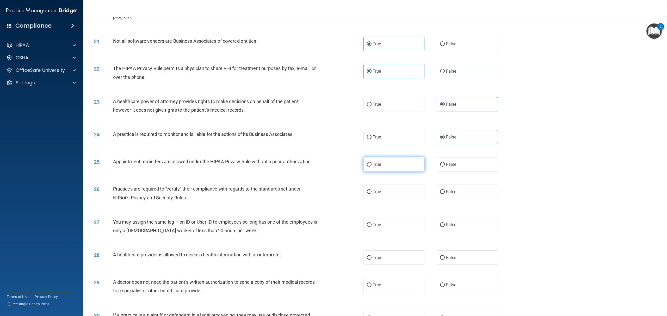
radio input "true"
click at [382, 199] on label "False" at bounding box center [467, 192] width 61 height 14
click at [382, 194] on input "False" at bounding box center [442, 192] width 5 height 4
radio input "true"
click at [382, 230] on label "False" at bounding box center [467, 225] width 61 height 14
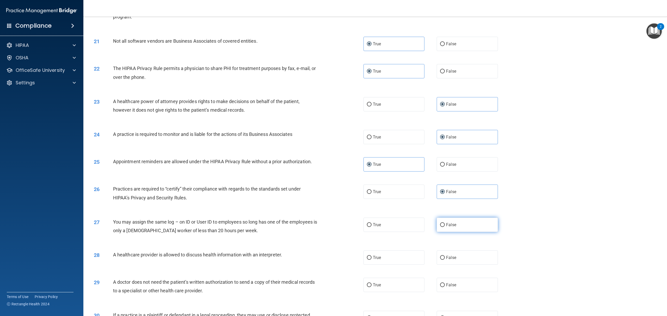
click at [382, 227] on input "False" at bounding box center [442, 225] width 5 height 4
radio input "true"
click at [382, 230] on label "True" at bounding box center [394, 258] width 61 height 14
click at [372, 230] on input "True" at bounding box center [369, 258] width 5 height 4
radio input "true"
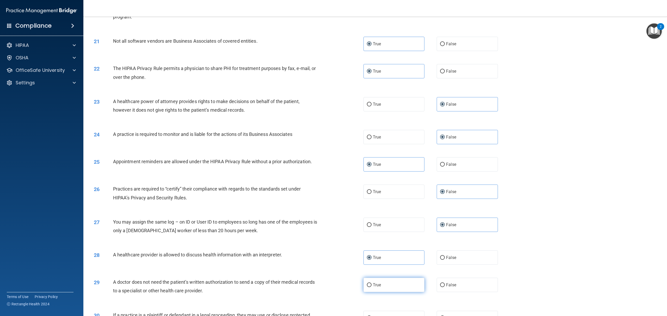
click at [382, 230] on label "True" at bounding box center [394, 285] width 61 height 14
click at [372, 230] on input "True" at bounding box center [369, 286] width 5 height 4
radio input "true"
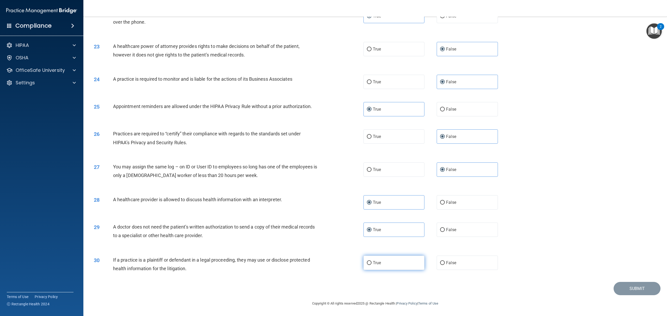
click at [373, 230] on label "True" at bounding box center [394, 263] width 61 height 14
click at [372, 230] on input "True" at bounding box center [369, 263] width 5 height 4
radio input "true"
click at [382, 230] on button "Submit" at bounding box center [637, 288] width 47 height 13
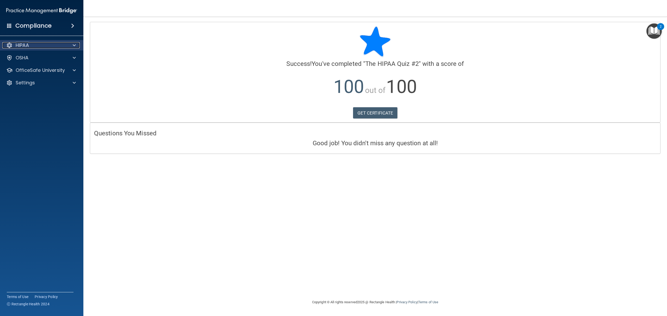
click at [51, 45] on div "HIPAA" at bounding box center [34, 45] width 65 height 6
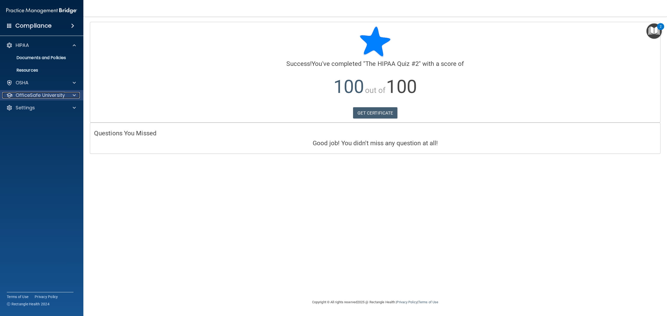
click at [51, 95] on p "OfficeSafe University" at bounding box center [40, 95] width 49 height 6
click at [41, 107] on p "HIPAA Training" at bounding box center [24, 107] width 43 height 5
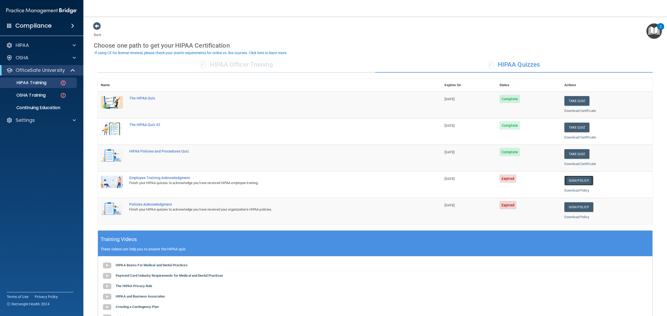
click at [382, 185] on link "Sign Policy" at bounding box center [578, 181] width 29 height 10
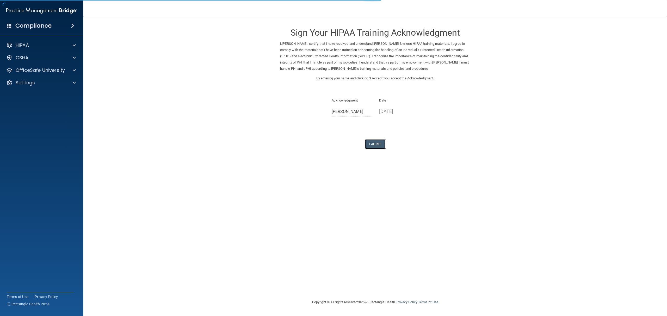
click at [377, 149] on button "I Agree" at bounding box center [375, 144] width 21 height 10
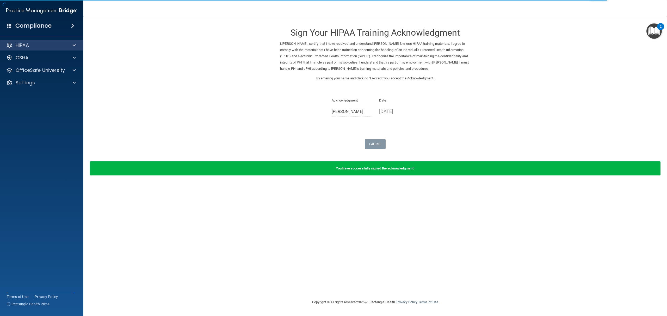
click at [42, 49] on div "HIPAA" at bounding box center [42, 45] width 84 height 10
click at [46, 75] on div "OfficeSafe University" at bounding box center [42, 70] width 84 height 10
click at [58, 72] on p "OfficeSafe University" at bounding box center [40, 70] width 49 height 6
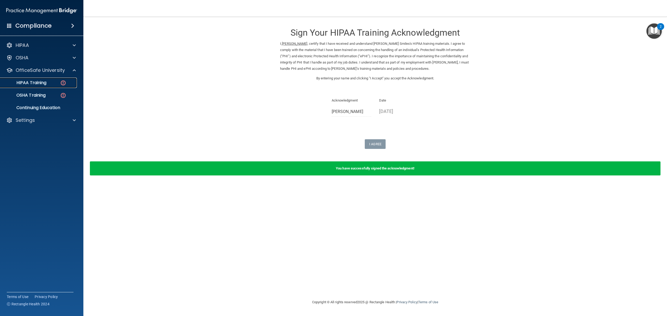
click at [47, 83] on div "HIPAA Training" at bounding box center [38, 82] width 71 height 5
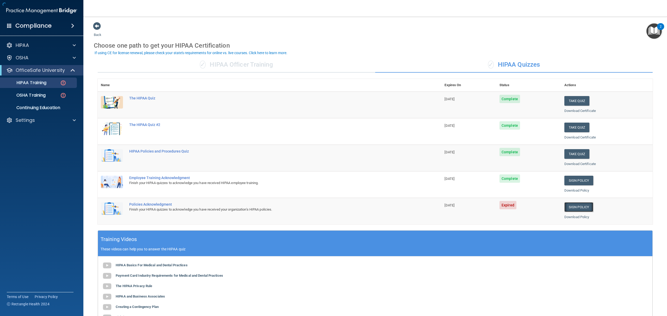
click at [579, 208] on link "Sign Policy" at bounding box center [578, 207] width 29 height 10
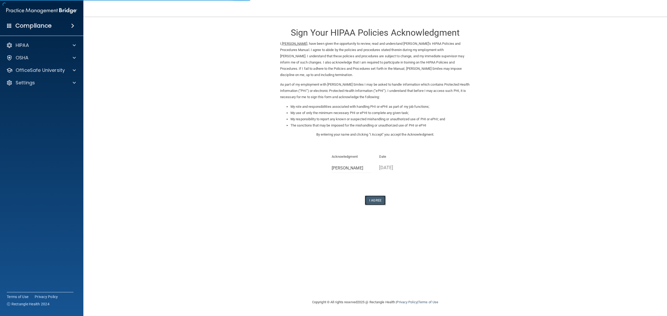
click at [378, 200] on button "I Agree" at bounding box center [375, 201] width 21 height 10
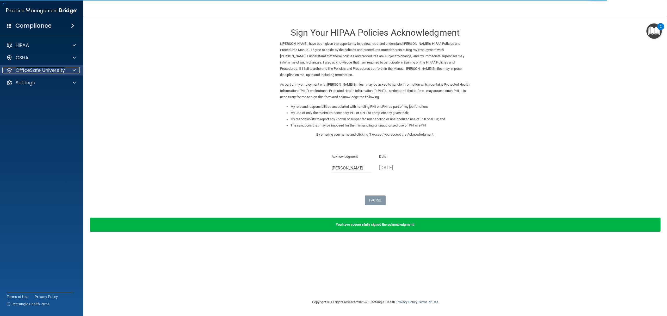
click at [44, 70] on p "OfficeSafe University" at bounding box center [40, 70] width 49 height 6
click at [52, 93] on div "OSHA Training" at bounding box center [38, 95] width 71 height 5
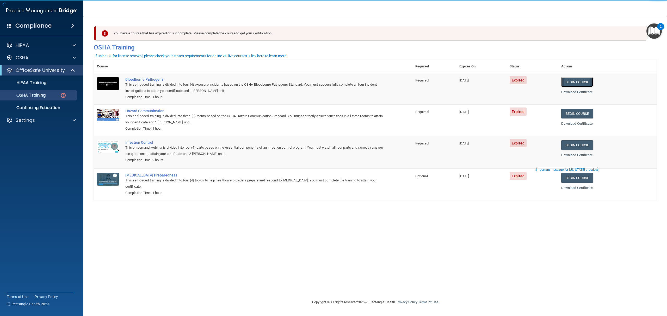
click at [586, 87] on link "Begin Course" at bounding box center [577, 82] width 32 height 10
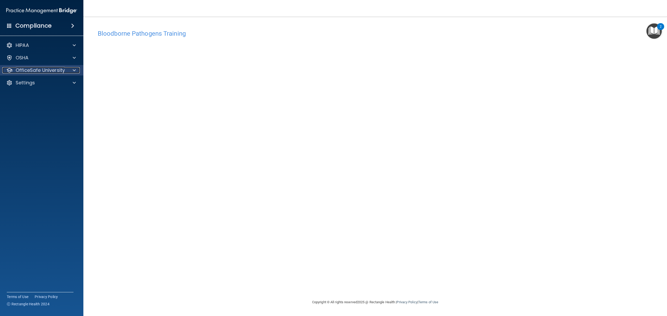
click at [70, 70] on div at bounding box center [73, 70] width 13 height 6
click at [42, 94] on p "OSHA Training" at bounding box center [24, 95] width 42 height 5
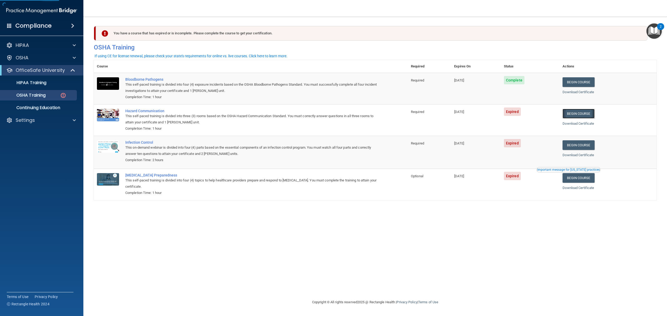
click at [594, 114] on link "Begin Course" at bounding box center [579, 114] width 32 height 10
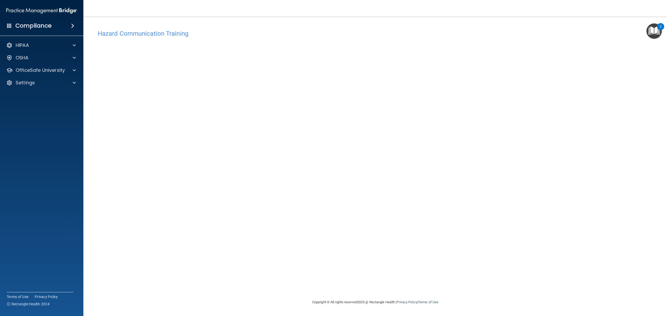
click at [53, 63] on div "HIPAA Documents and Policies Report an Incident Business Associates Emergency P…" at bounding box center [42, 65] width 84 height 54
click at [53, 63] on div "OSHA" at bounding box center [42, 58] width 84 height 10
click at [53, 60] on div "OSHA" at bounding box center [34, 58] width 65 height 6
click at [51, 95] on p "OfficeSafe University" at bounding box center [40, 95] width 49 height 6
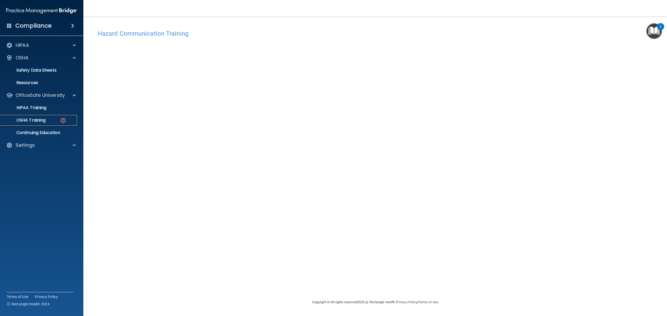
click at [42, 119] on p "OSHA Training" at bounding box center [24, 120] width 42 height 5
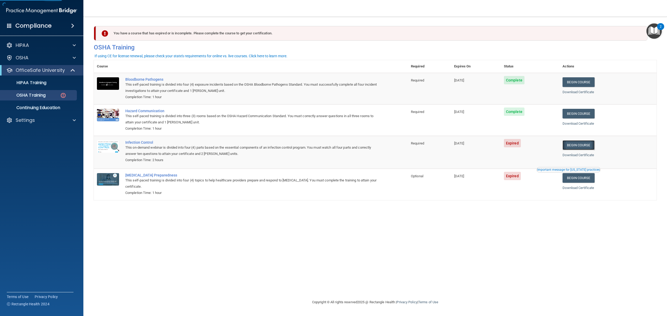
click at [577, 145] on link "Begin Course" at bounding box center [579, 145] width 32 height 10
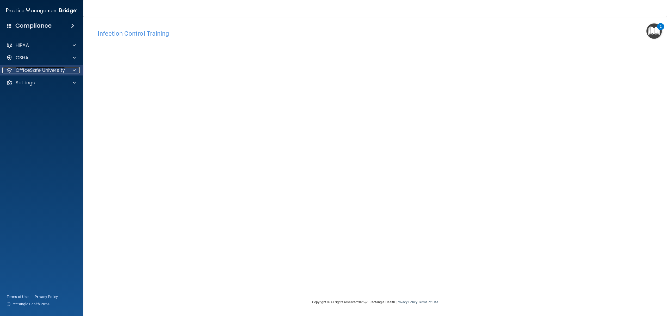
click at [42, 72] on p "OfficeSafe University" at bounding box center [40, 70] width 49 height 6
click at [39, 97] on p "OSHA Training" at bounding box center [24, 95] width 42 height 5
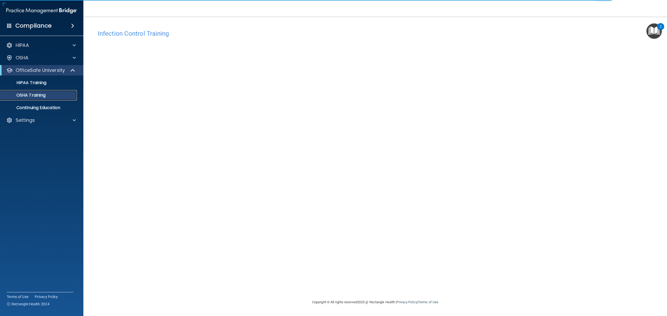
click at [51, 96] on div "OSHA Training" at bounding box center [38, 95] width 71 height 5
click at [42, 94] on p "OSHA Training" at bounding box center [24, 95] width 42 height 5
